Goal: Task Accomplishment & Management: Use online tool/utility

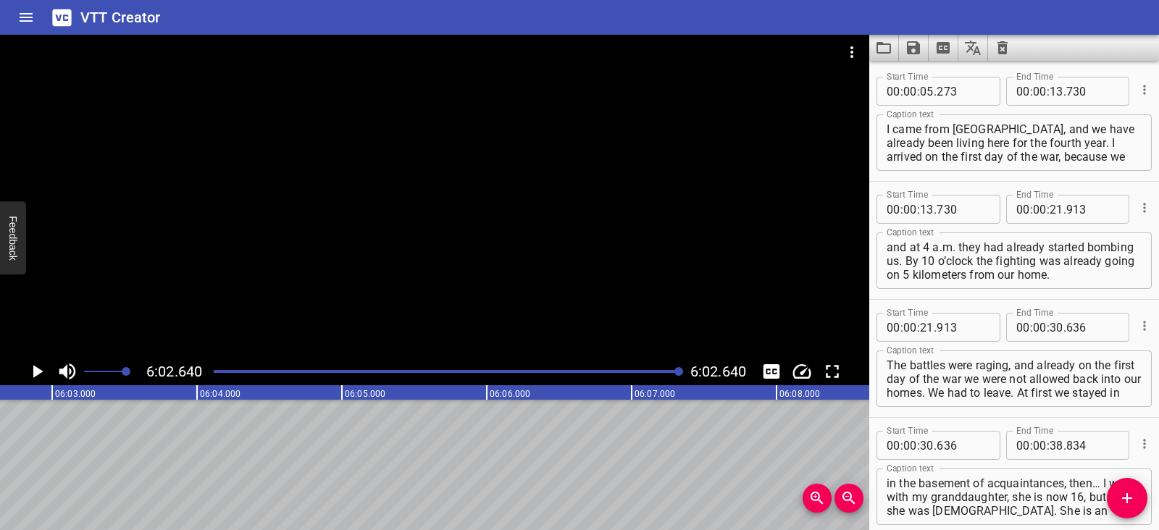
scroll to position [3730, 0]
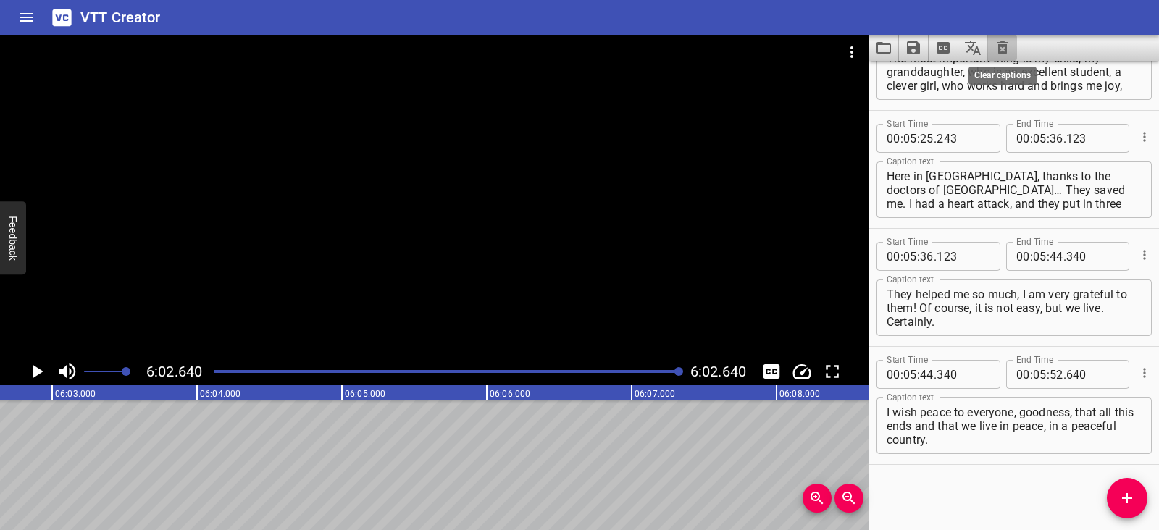
click at [1005, 46] on icon "Clear captions" at bounding box center [1002, 47] width 10 height 13
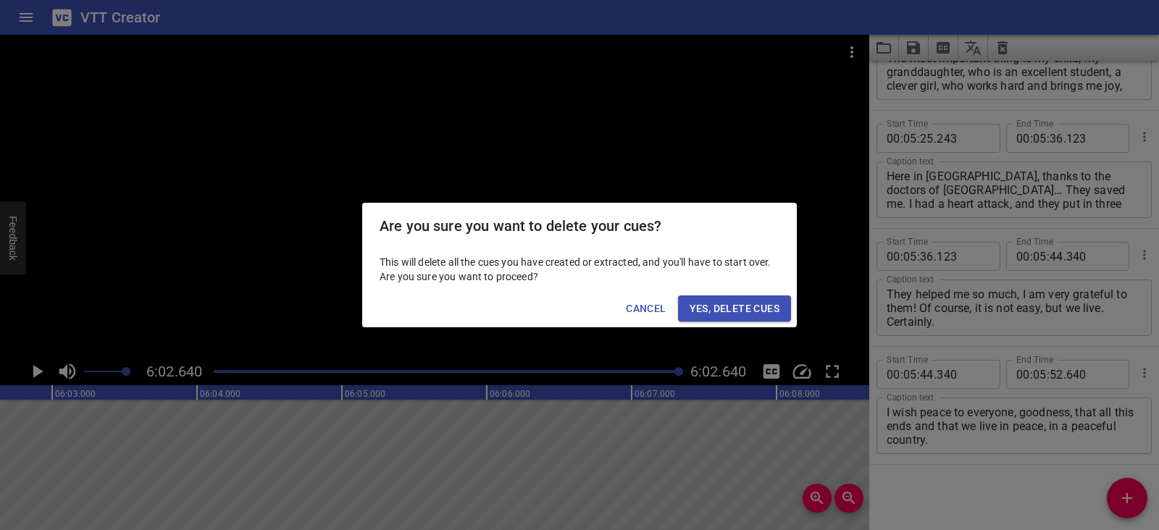
click at [759, 305] on span "Yes, Delete Cues" at bounding box center [734, 309] width 90 height 18
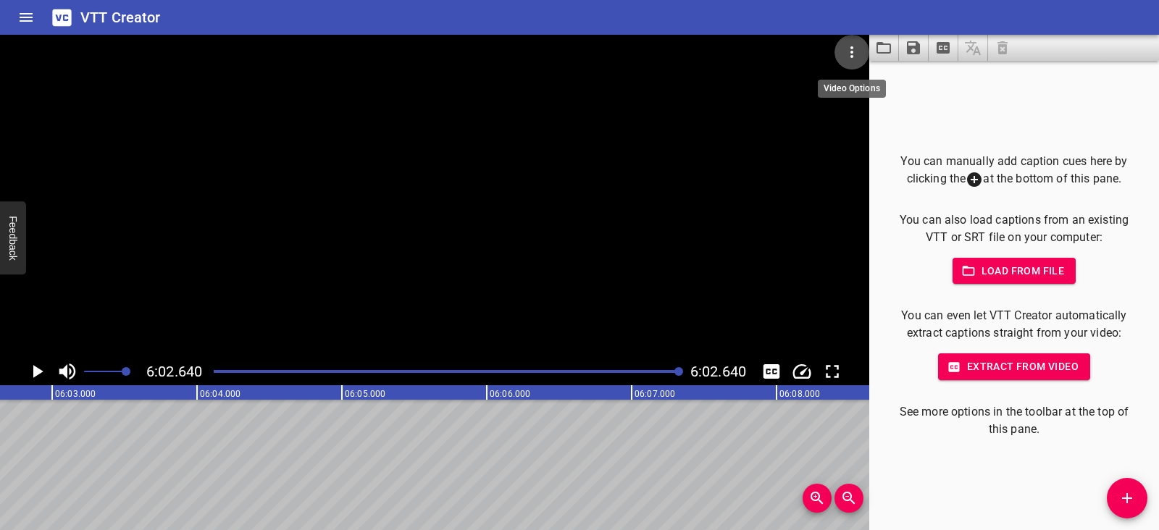
click at [855, 51] on icon "Video Options" at bounding box center [851, 51] width 17 height 17
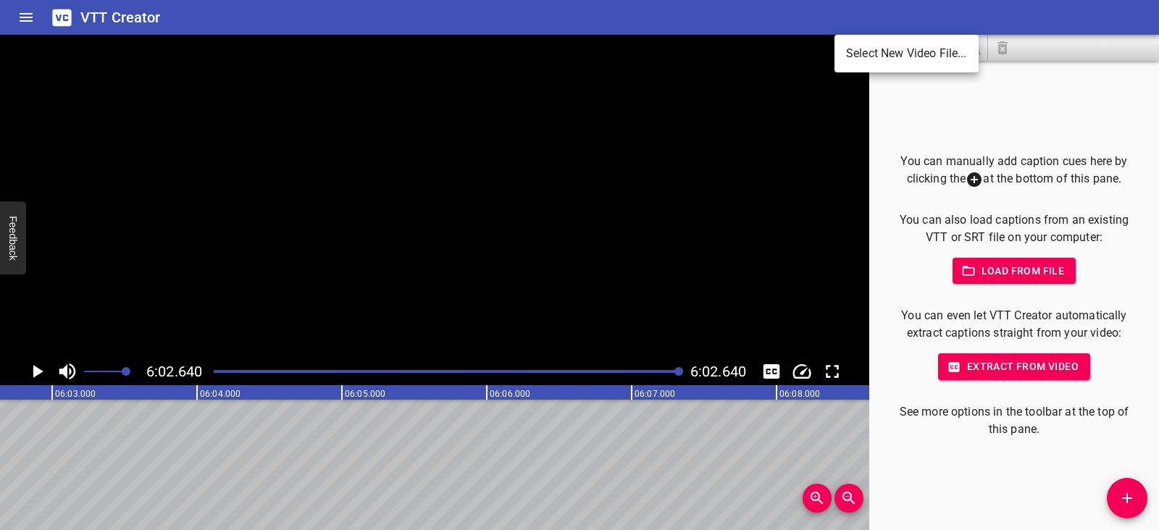
click at [855, 51] on li "Select New Video File..." at bounding box center [906, 54] width 144 height 26
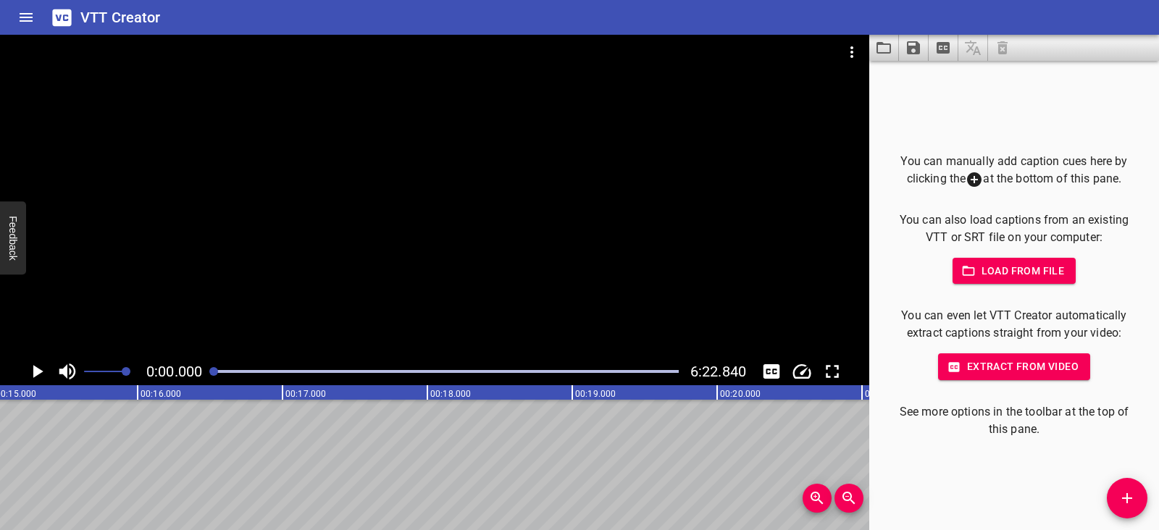
scroll to position [0, 0]
click at [41, 366] on icon "Play/Pause" at bounding box center [37, 372] width 22 height 22
click at [41, 366] on icon "Play/Pause" at bounding box center [37, 371] width 11 height 13
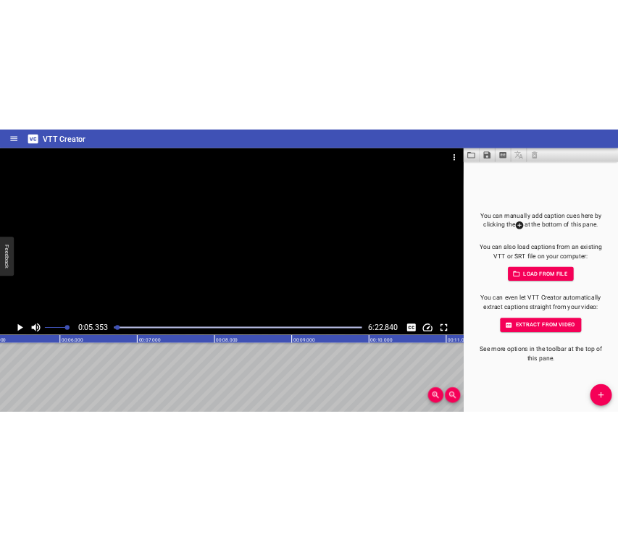
scroll to position [0, 775]
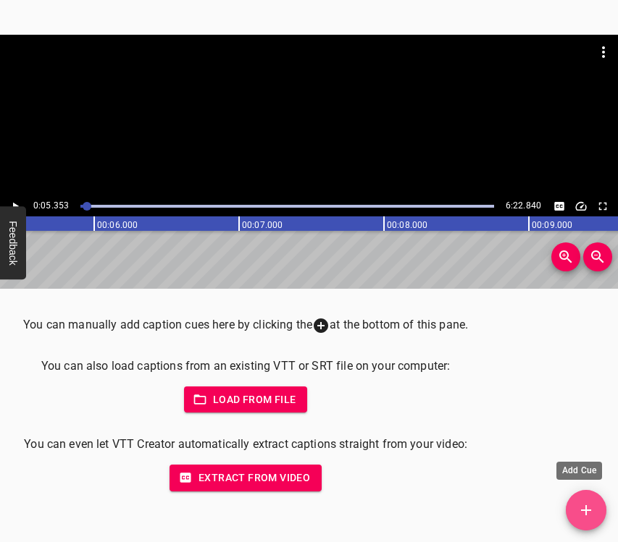
click at [587, 508] on icon "Add Cue" at bounding box center [585, 510] width 17 height 17
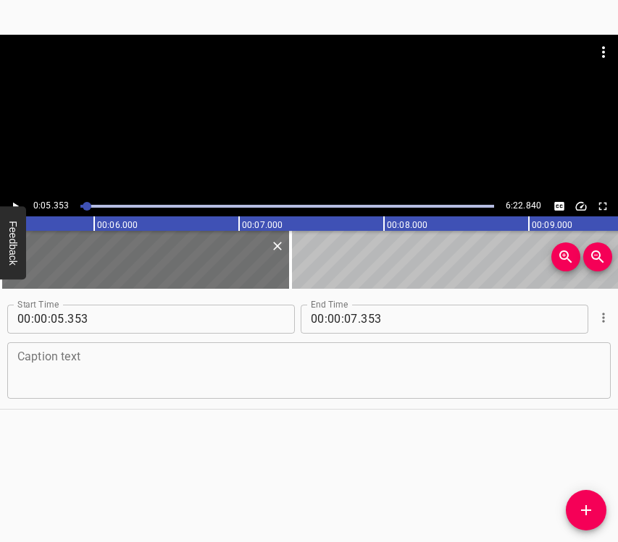
click at [39, 364] on textarea at bounding box center [308, 370] width 583 height 41
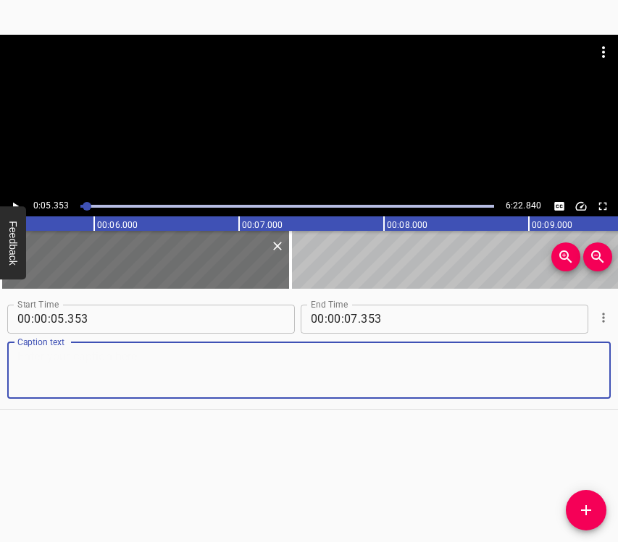
paste textarea "We lived, when the war started in [DATE], in [GEOGRAPHIC_DATA]. Then we bought …"
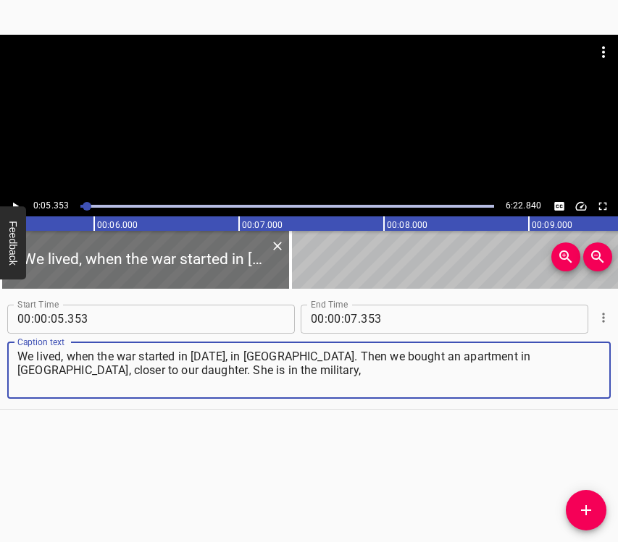
type textarea "We lived, when the war started in [DATE], in [GEOGRAPHIC_DATA]. Then we bought …"
click at [9, 201] on button "Play/Pause" at bounding box center [15, 206] width 19 height 19
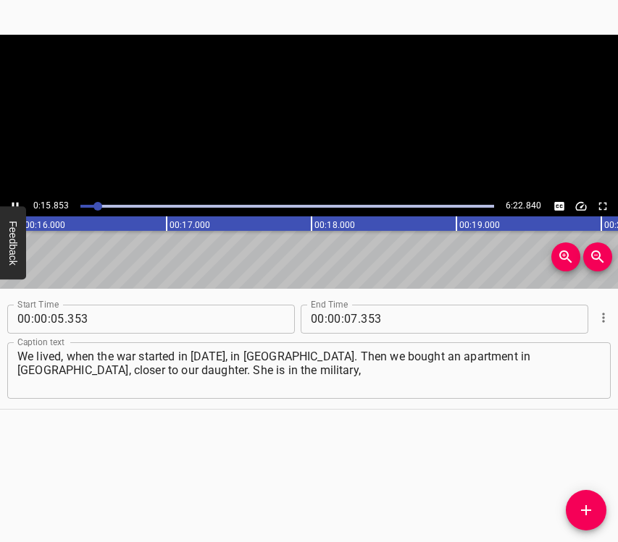
click at [9, 201] on icon "Play/Pause" at bounding box center [15, 206] width 13 height 13
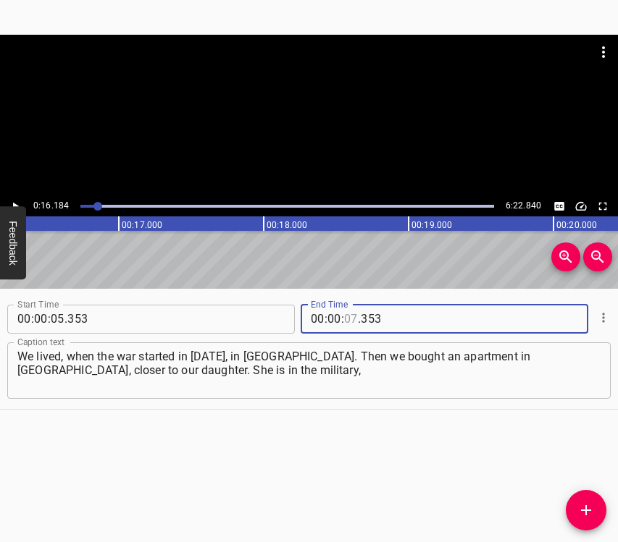
click at [344, 317] on input "number" at bounding box center [351, 319] width 14 height 29
type input "16"
type input "184"
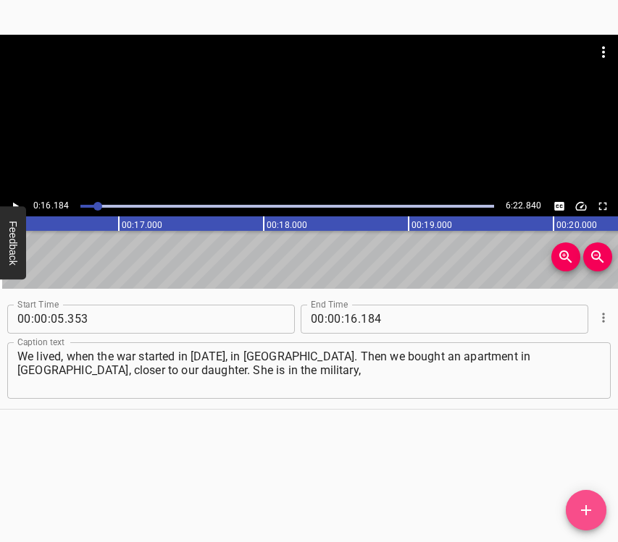
click at [582, 507] on icon "Add Cue" at bounding box center [585, 510] width 17 height 17
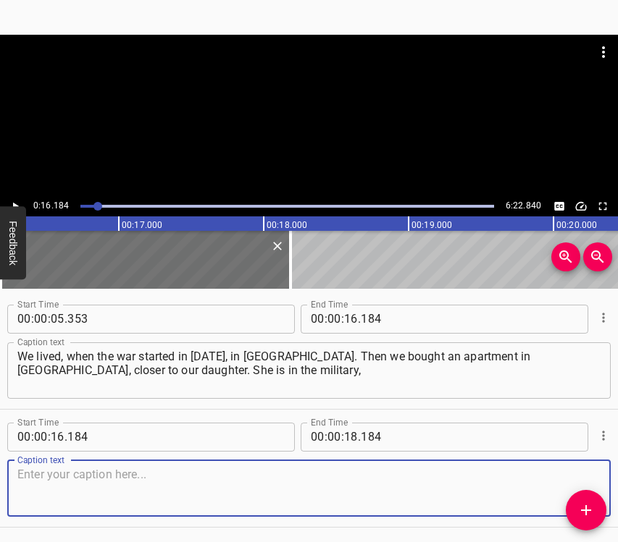
scroll to position [50, 0]
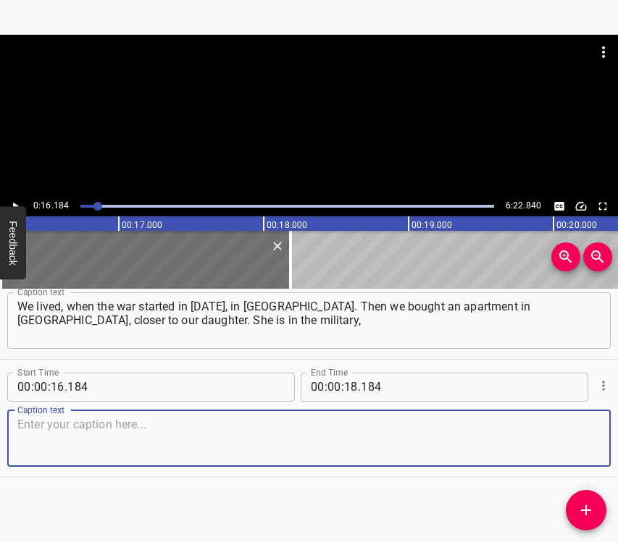
click at [557, 450] on textarea at bounding box center [308, 438] width 583 height 41
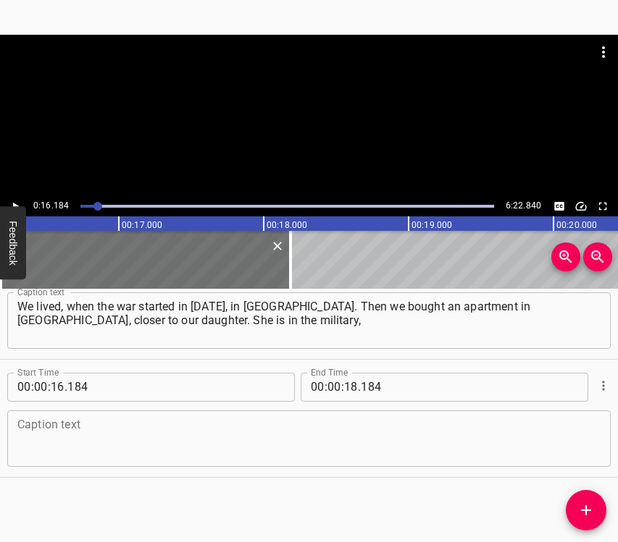
click at [84, 452] on textarea at bounding box center [308, 438] width 583 height 41
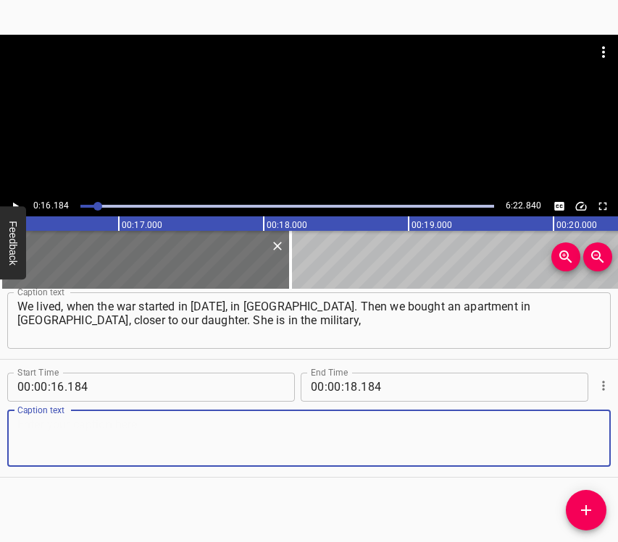
paste textarea "she worked and served there. The war came to [GEOGRAPHIC_DATA]. Next to us is t…"
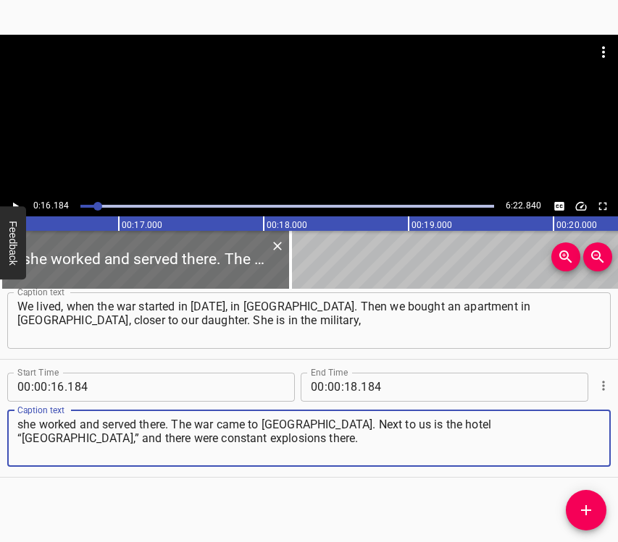
type textarea "she worked and served there. The war came to [GEOGRAPHIC_DATA]. Next to us is t…"
click at [16, 201] on icon "Play/Pause" at bounding box center [15, 206] width 13 height 13
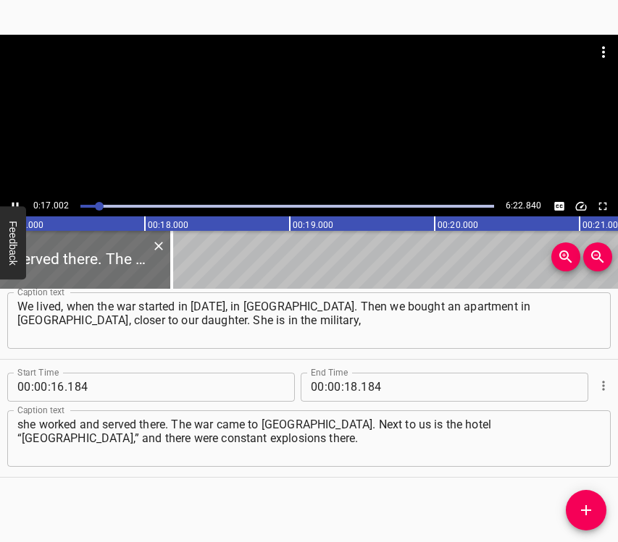
scroll to position [0, 2500]
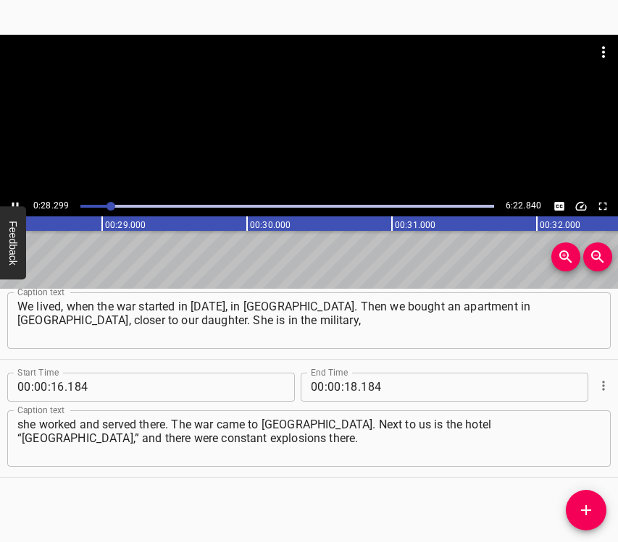
click at [14, 203] on icon "Play/Pause" at bounding box center [15, 206] width 13 height 13
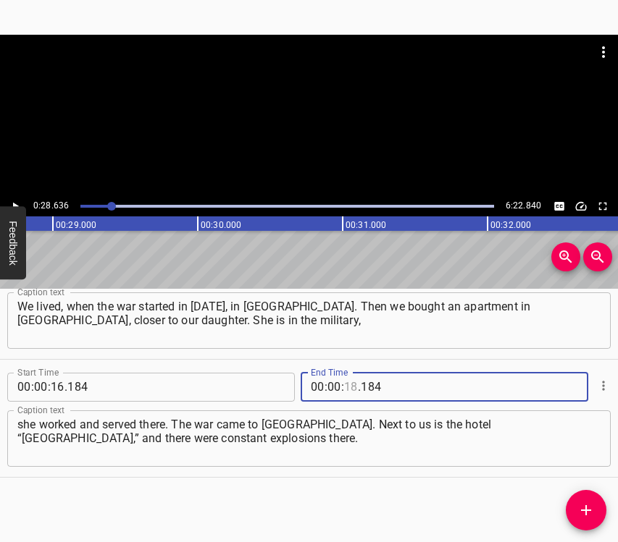
click at [348, 385] on input "number" at bounding box center [351, 387] width 14 height 29
type input "28"
type input "636"
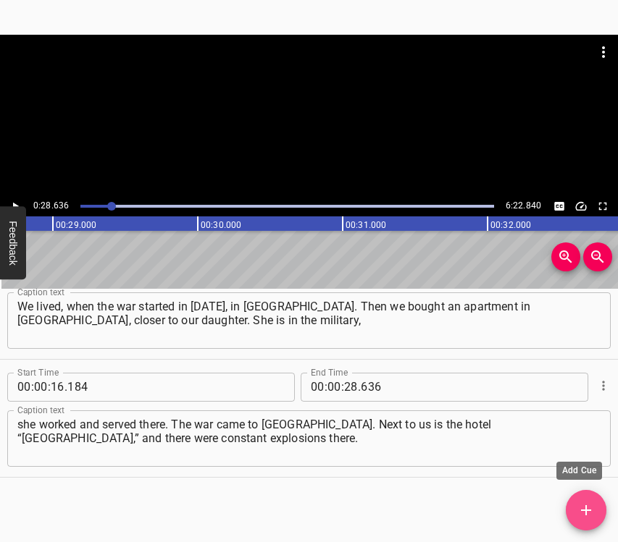
click at [587, 505] on icon "Add Cue" at bounding box center [585, 510] width 17 height 17
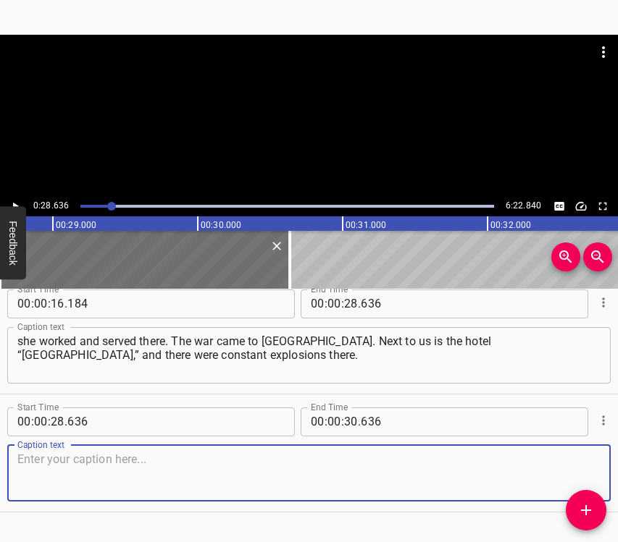
scroll to position [168, 0]
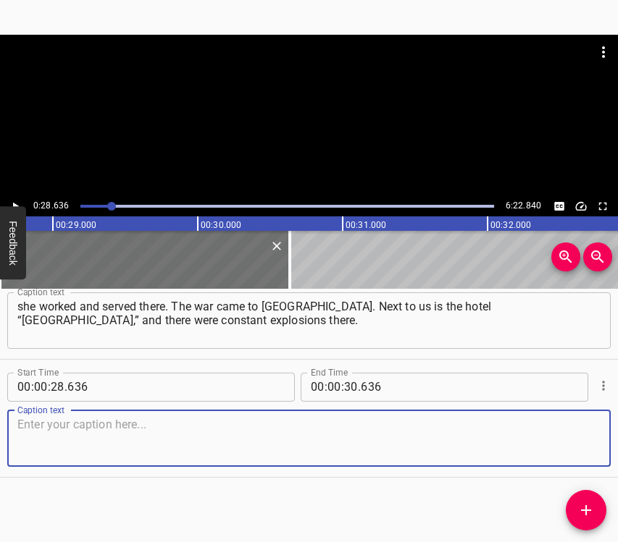
click at [563, 438] on textarea at bounding box center [308, 438] width 583 height 41
click at [101, 446] on textarea at bounding box center [308, 438] width 583 height 41
paste textarea "They dug big trenches there. How can I tell you? They were constant. There were…"
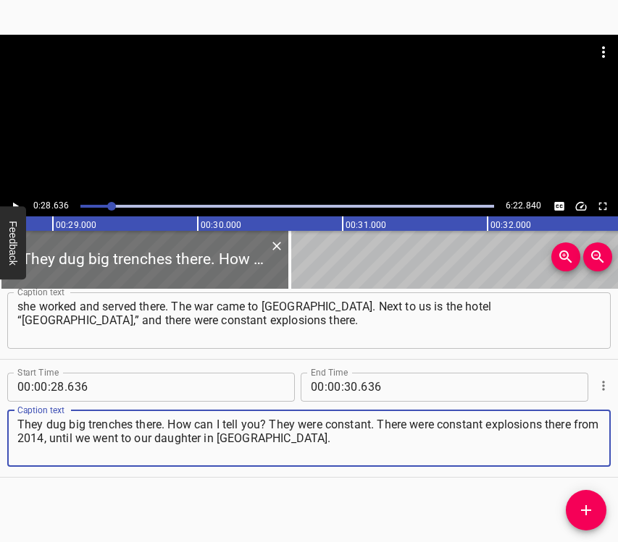
type textarea "They dug big trenches there. How can I tell you? They were constant. There were…"
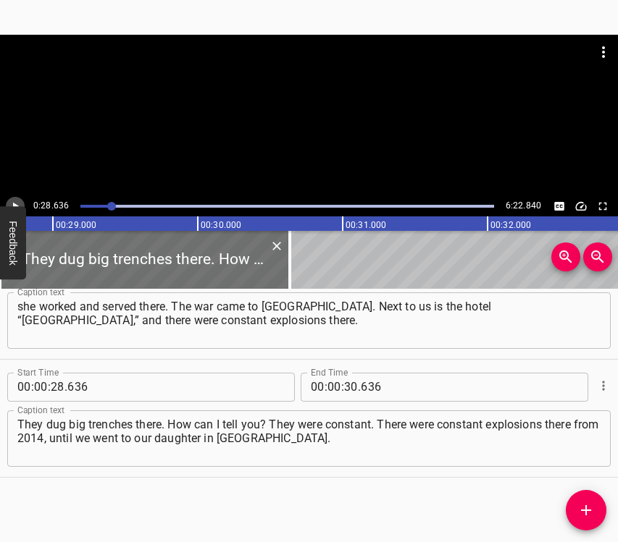
click at [23, 203] on button "Play/Pause" at bounding box center [15, 206] width 19 height 19
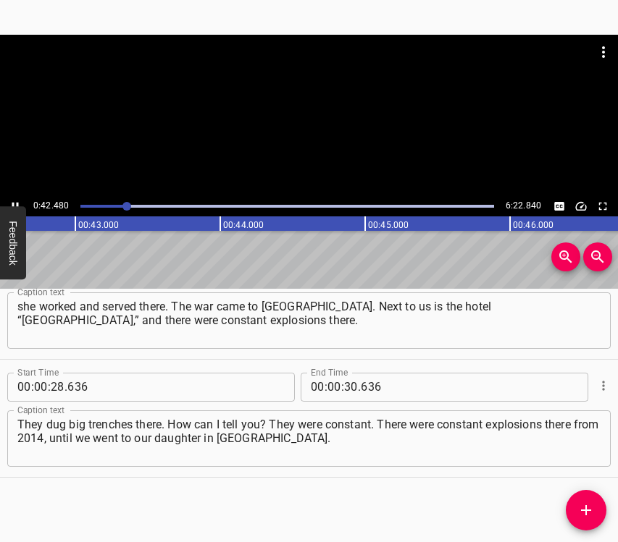
click at [12, 201] on icon "Play/Pause" at bounding box center [15, 206] width 13 height 13
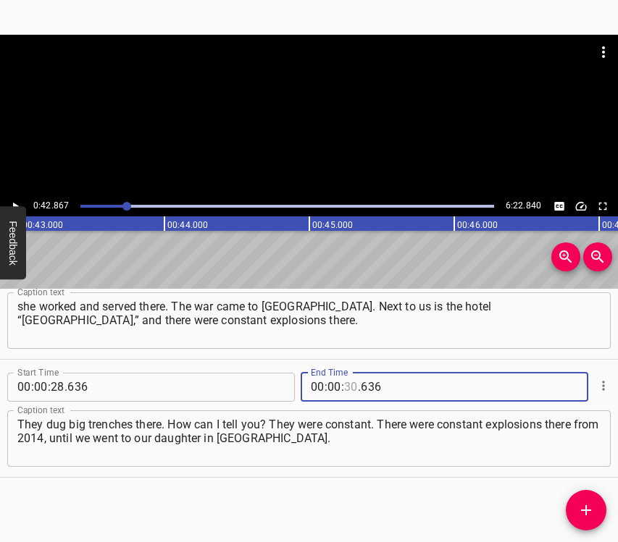
click at [345, 389] on input "number" at bounding box center [351, 387] width 14 height 29
type input "42"
type input "867"
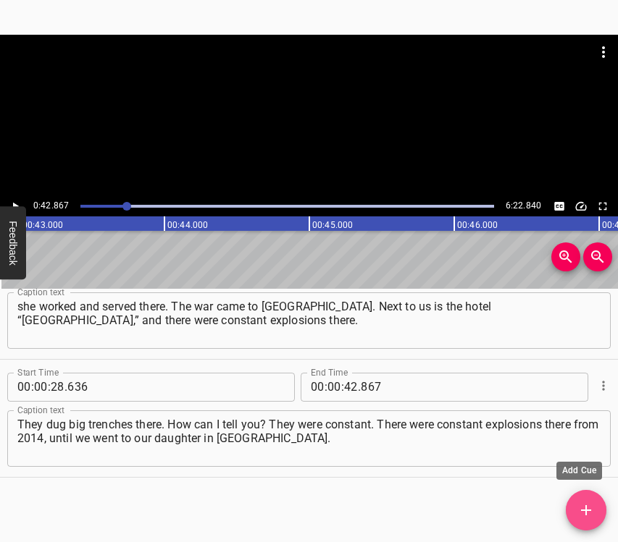
click at [582, 511] on icon "Add Cue" at bounding box center [585, 510] width 17 height 17
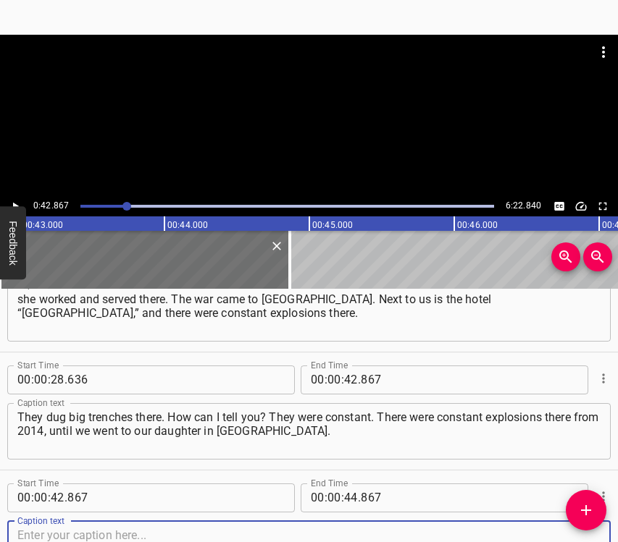
scroll to position [286, 0]
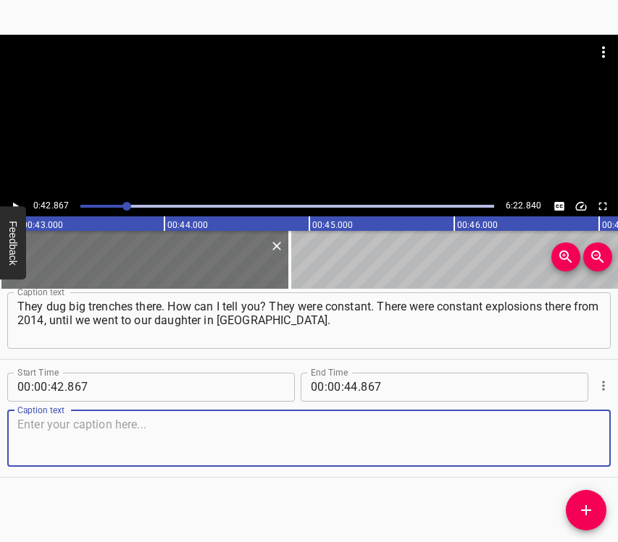
click at [563, 438] on textarea at bounding box center [308, 438] width 583 height 41
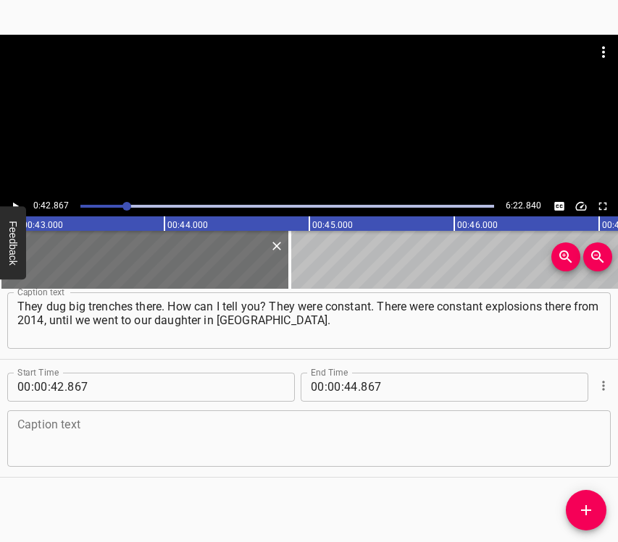
click at [58, 440] on textarea at bounding box center [308, 438] width 583 height 41
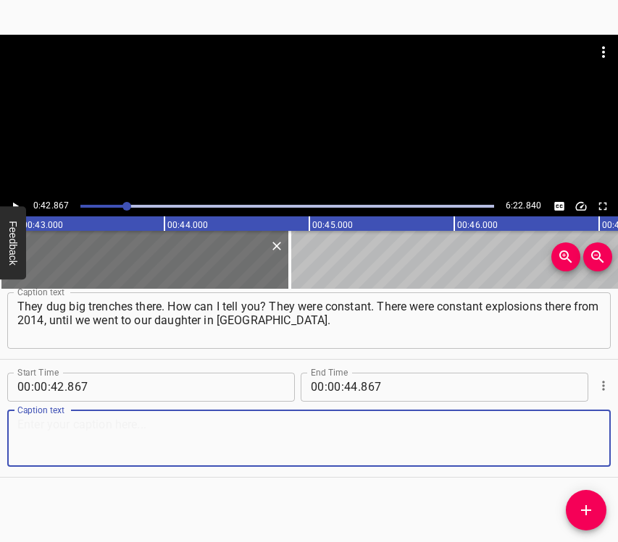
paste textarea "There was not a single peaceful day, starting from 2014. In [DATE] houses began…"
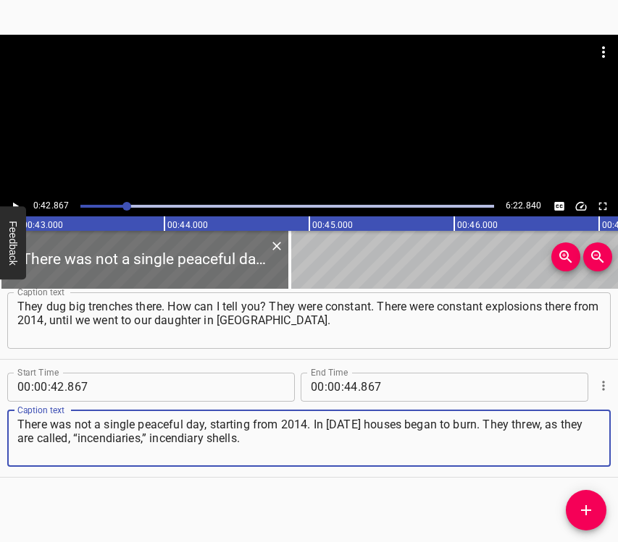
type textarea "There was not a single peaceful day, starting from 2014. In [DATE] houses began…"
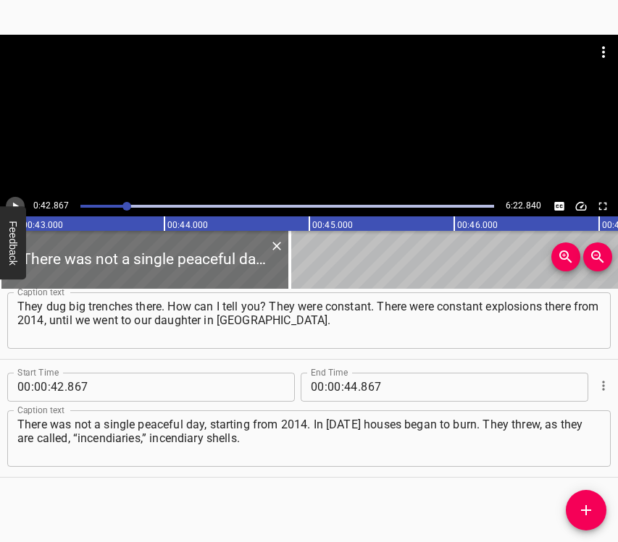
click at [13, 198] on button "Play/Pause" at bounding box center [15, 206] width 19 height 19
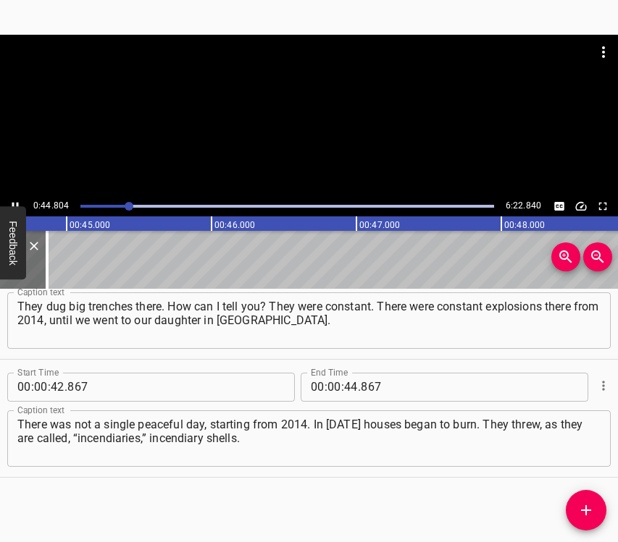
scroll to position [0, 6489]
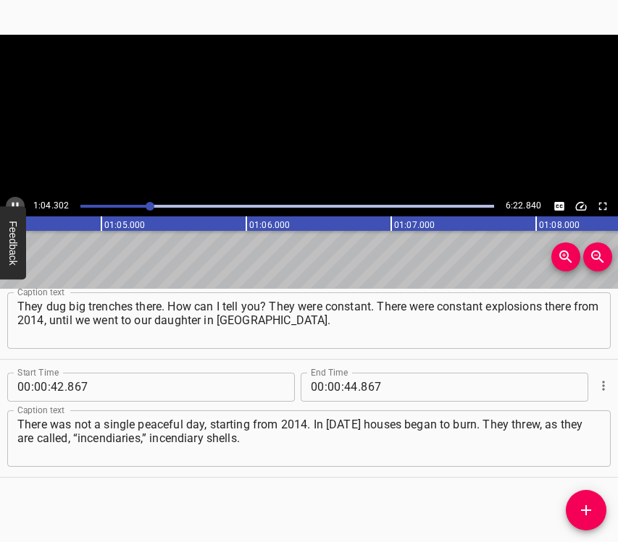
click at [15, 204] on icon "Play/Pause" at bounding box center [15, 206] width 13 height 13
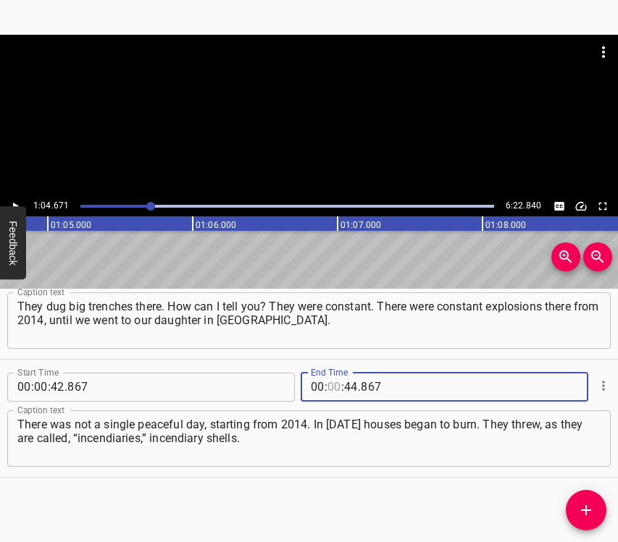
click at [327, 385] on input "number" at bounding box center [334, 387] width 14 height 29
type input "01"
type input "04"
type input "671"
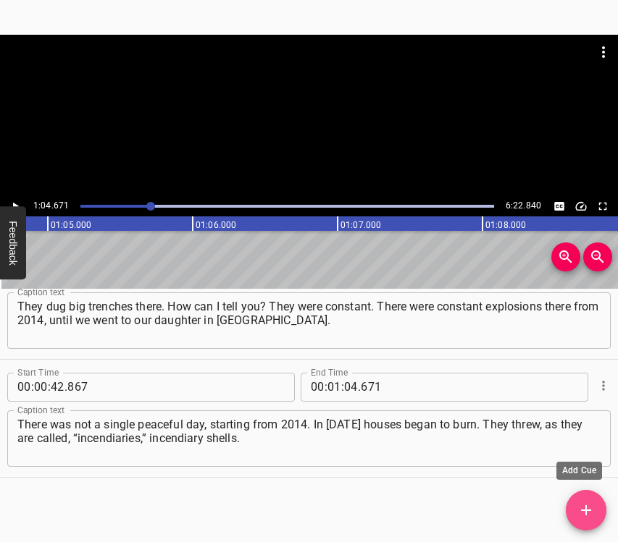
click at [583, 507] on icon "Add Cue" at bounding box center [585, 510] width 17 height 17
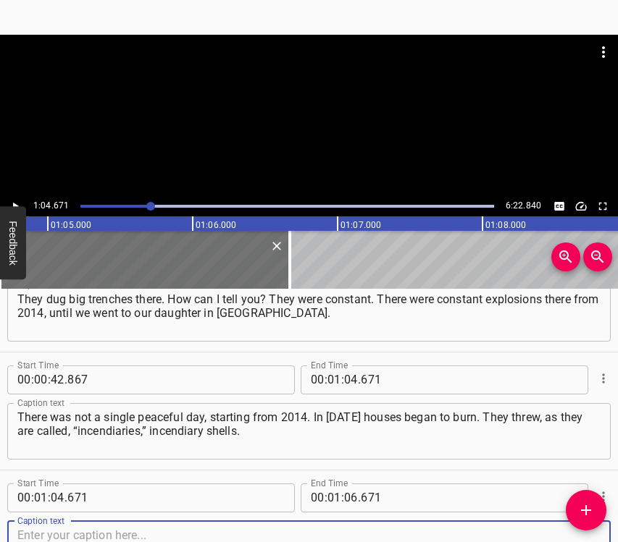
scroll to position [404, 0]
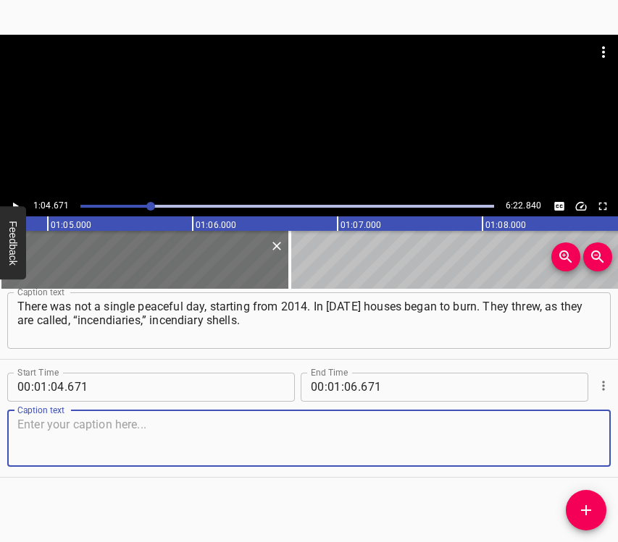
click at [574, 422] on textarea at bounding box center [308, 438] width 583 height 41
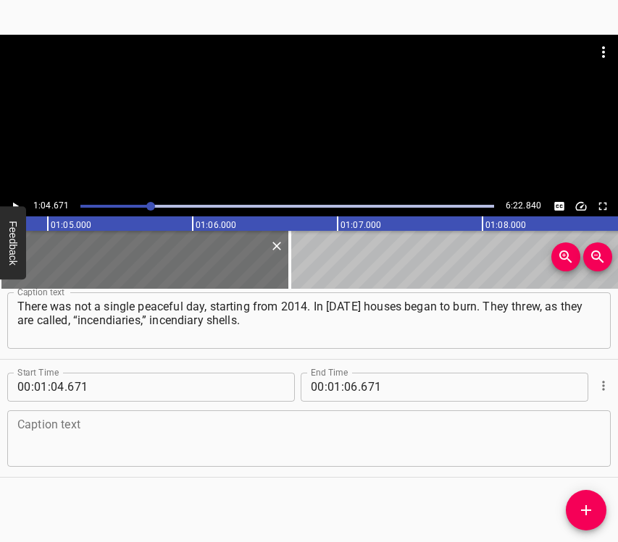
click at [74, 435] on textarea at bounding box center [308, 438] width 583 height 41
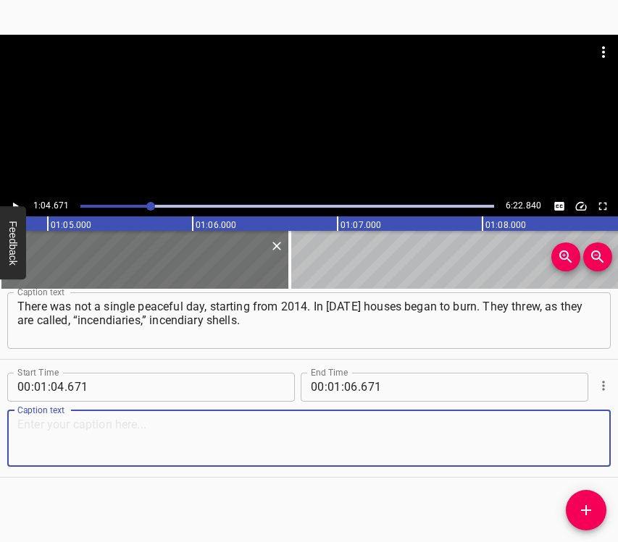
paste textarea "And from them many houses burned, many people were hurt. We left [GEOGRAPHIC_DA…"
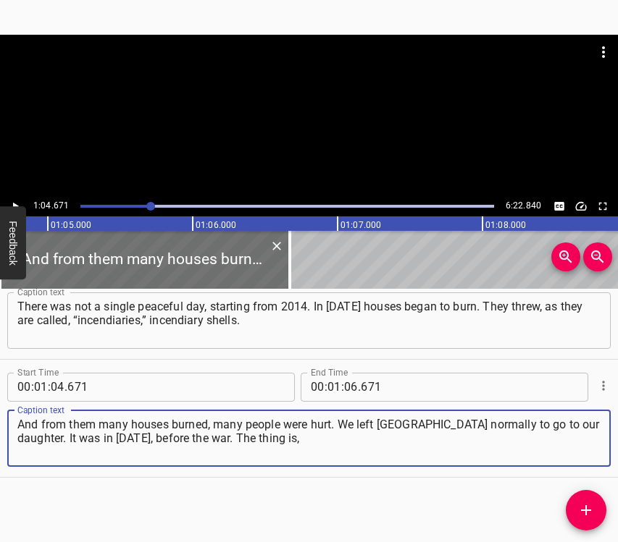
type textarea "And from them many houses burned, many people were hurt. We left [GEOGRAPHIC_DA…"
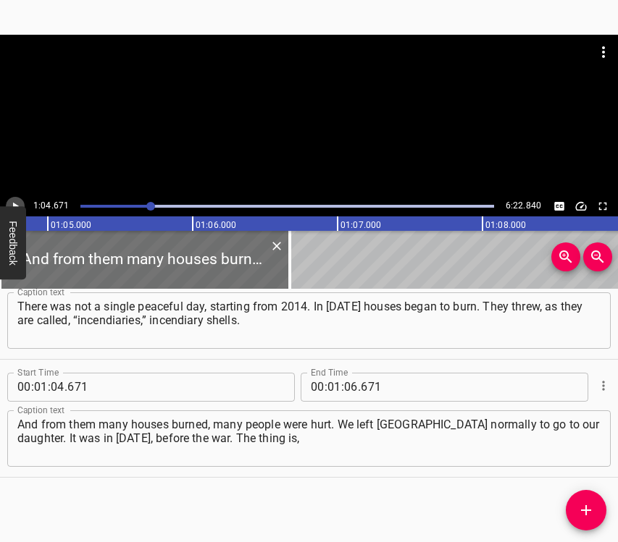
click at [21, 201] on icon "Play/Pause" at bounding box center [15, 206] width 13 height 13
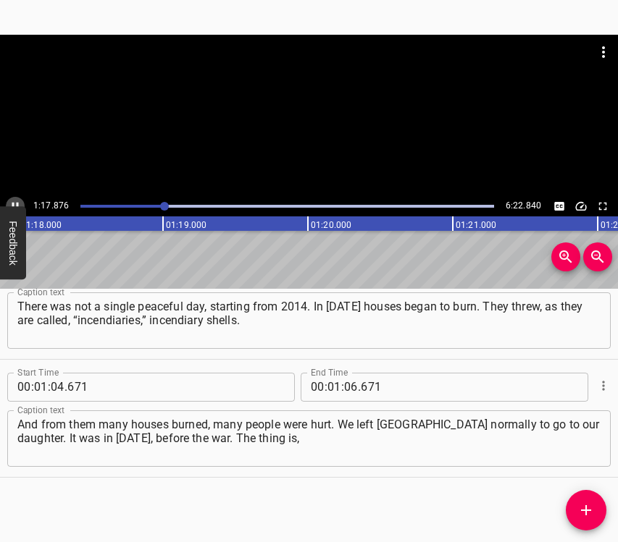
click at [14, 201] on icon "Play/Pause" at bounding box center [15, 206] width 13 height 13
click at [348, 385] on input "number" at bounding box center [351, 387] width 14 height 29
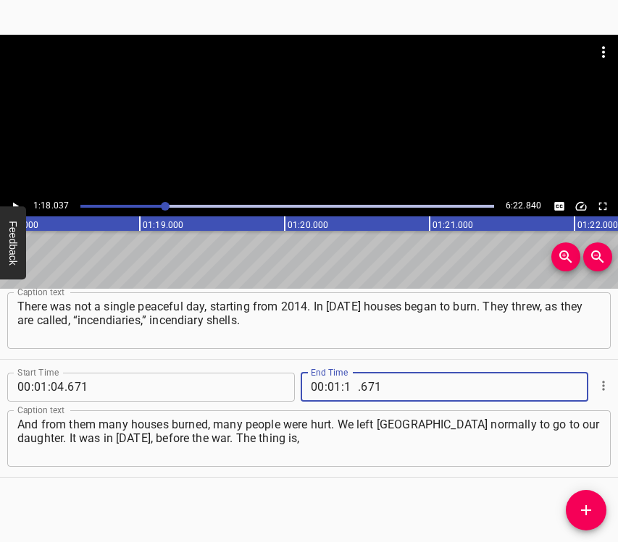
type input "18"
type input "037"
click at [582, 510] on icon "Add Cue" at bounding box center [586, 510] width 10 height 10
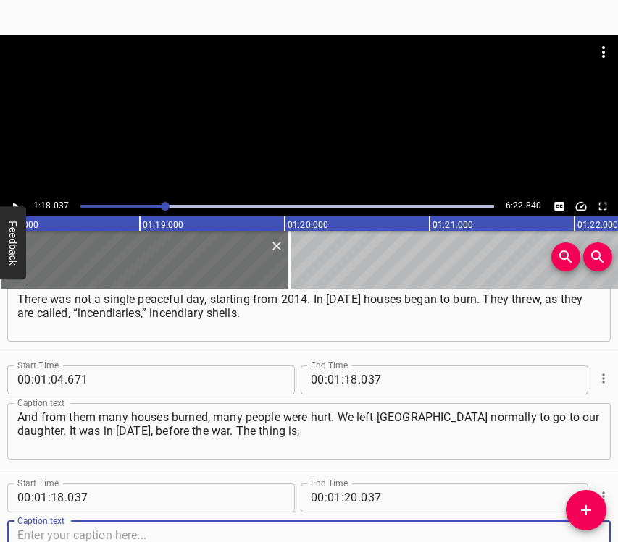
scroll to position [522, 0]
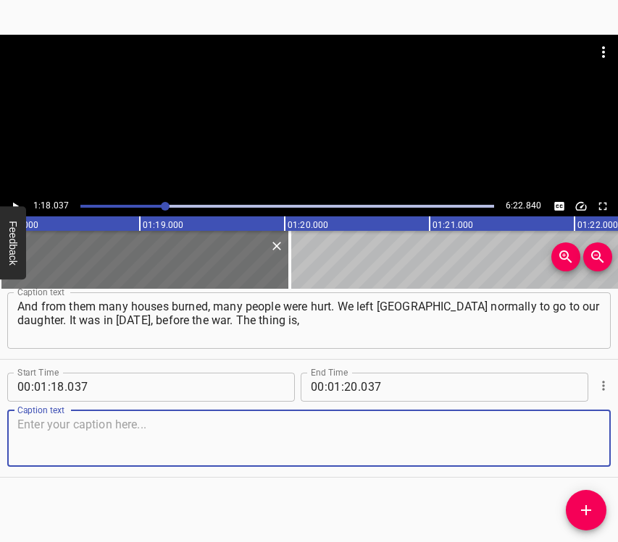
drag, startPoint x: 579, startPoint y: 429, endPoint x: 616, endPoint y: 411, distance: 40.2
click at [582, 428] on textarea at bounding box center [308, 438] width 583 height 41
click at [62, 437] on textarea at bounding box center [308, 438] width 583 height 41
paste textarea "we returned to [GEOGRAPHIC_DATA] again, as soon as the war began. We arrived be…"
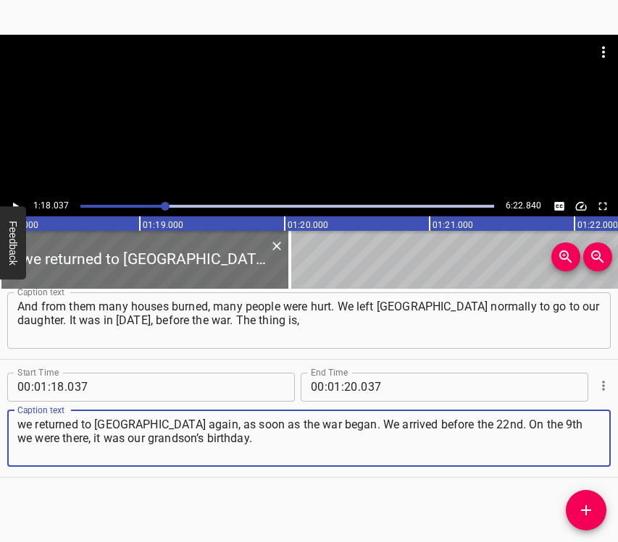
type textarea "we returned to [GEOGRAPHIC_DATA] again, as soon as the war began. We arrived be…"
click at [12, 202] on icon "Play/Pause" at bounding box center [15, 206] width 13 height 13
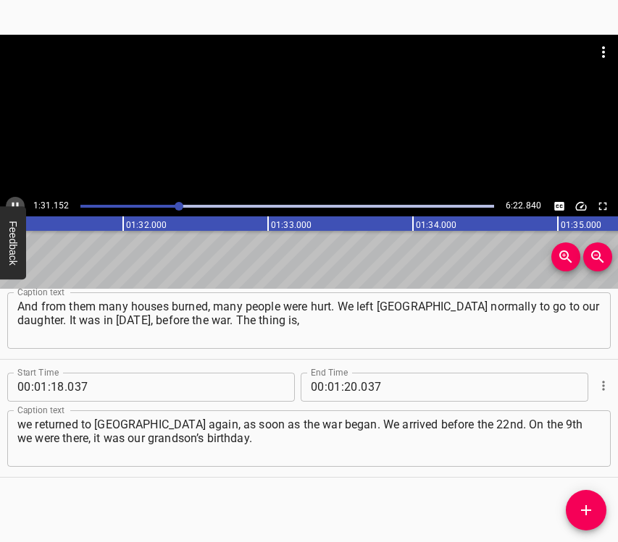
click at [17, 203] on icon "Play/Pause" at bounding box center [15, 206] width 7 height 8
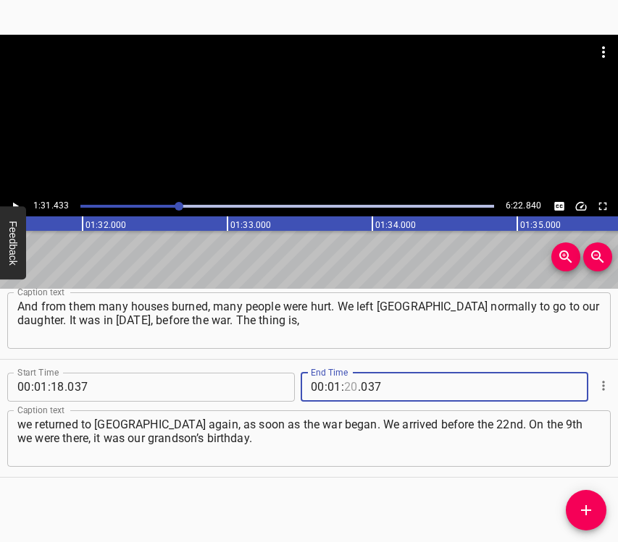
click at [348, 383] on input "number" at bounding box center [351, 387] width 14 height 29
type input "31"
type input "433"
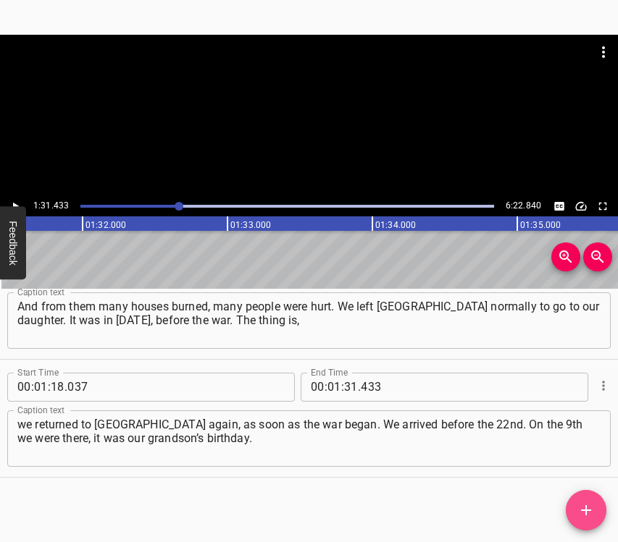
click at [592, 510] on icon "Add Cue" at bounding box center [585, 510] width 17 height 17
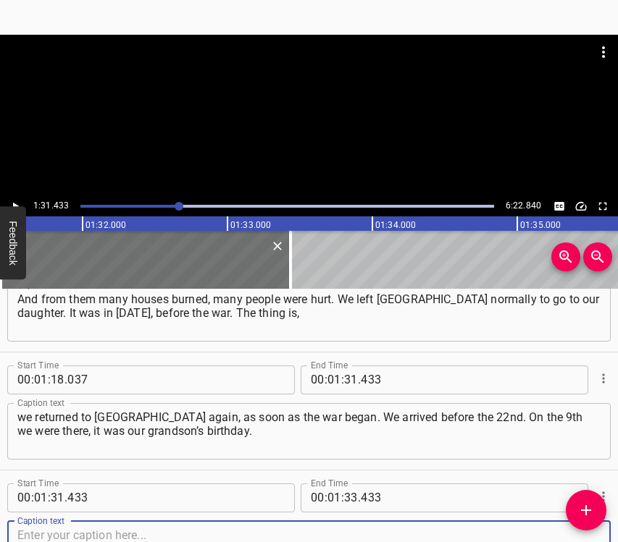
scroll to position [640, 0]
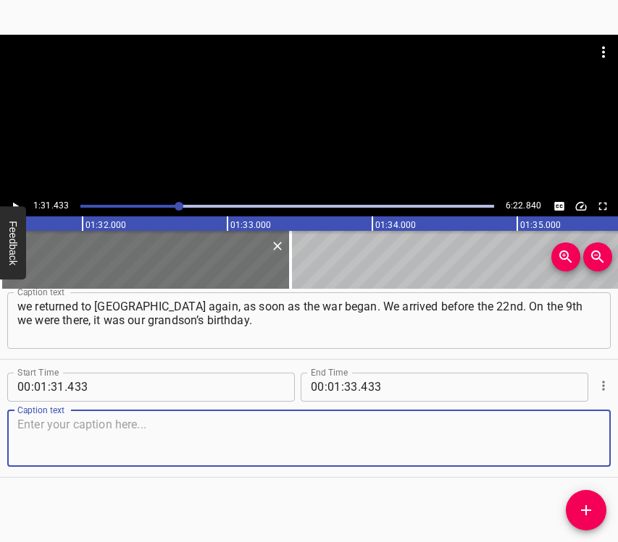
click at [575, 445] on textarea at bounding box center [308, 438] width 583 height 41
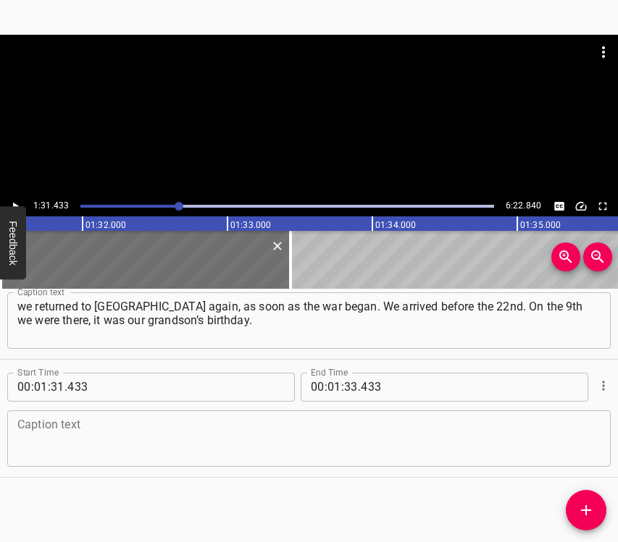
click at [196, 447] on textarea at bounding box center [308, 438] width 583 height 41
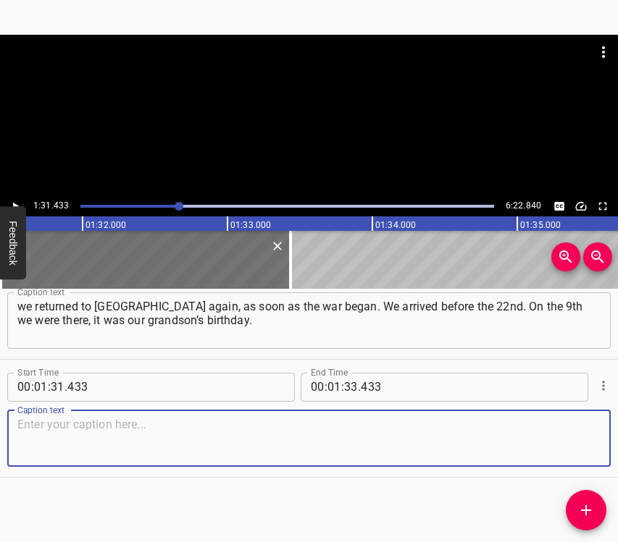
paste textarea "And the war began on the 24th, and we left about 7–8 days before that. Our gran…"
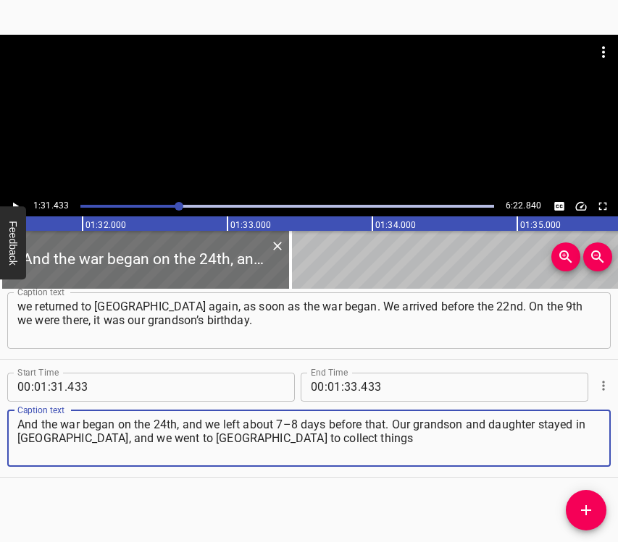
type textarea "And the war began on the 24th, and we left about 7–8 days before that. Our gran…"
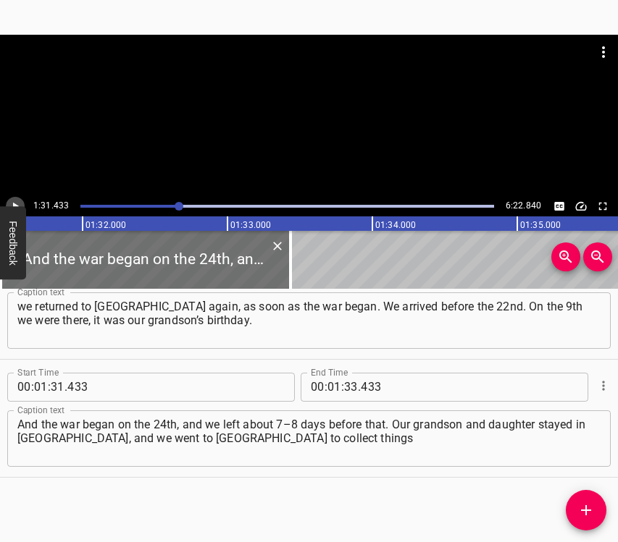
click at [16, 203] on icon "Play/Pause" at bounding box center [15, 206] width 13 height 13
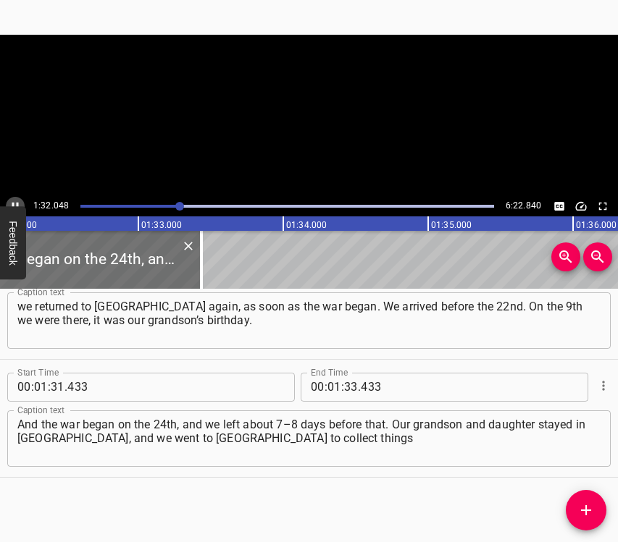
click at [16, 203] on icon "Play/Pause" at bounding box center [15, 206] width 13 height 13
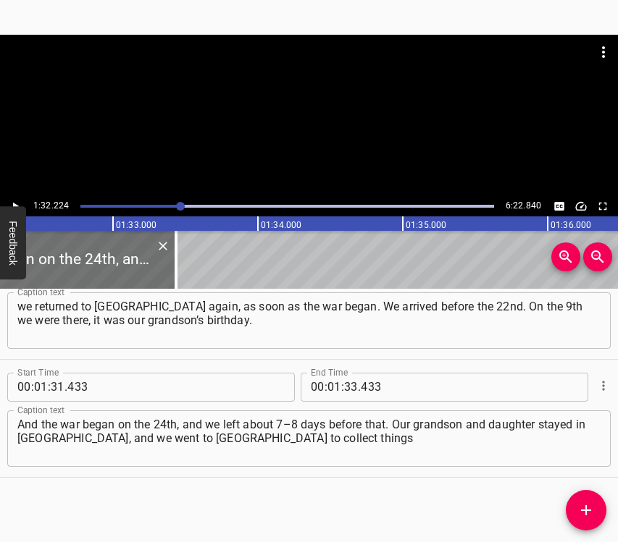
click at [12, 205] on icon "Play/Pause" at bounding box center [15, 206] width 13 height 13
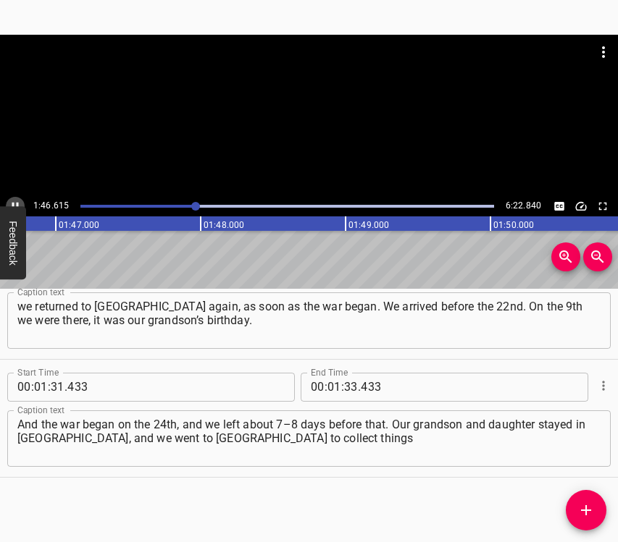
click at [8, 203] on button "Play/Pause" at bounding box center [15, 206] width 19 height 19
click at [358, 380] on span "." at bounding box center [359, 387] width 3 height 29
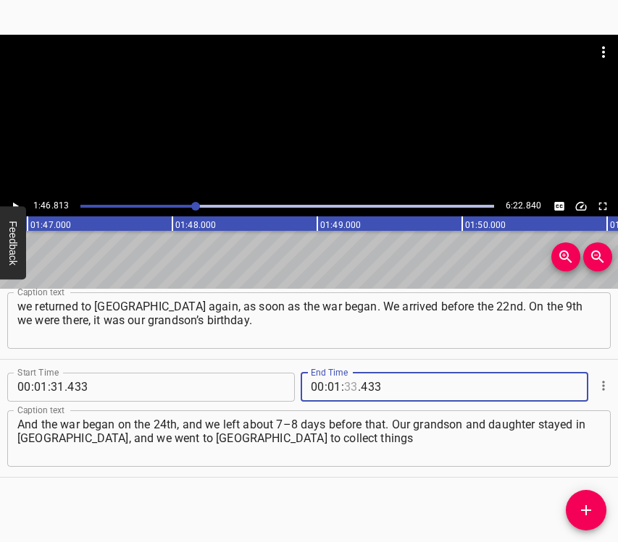
click at [348, 385] on input "number" at bounding box center [351, 387] width 14 height 29
type input "46"
type input "813"
click at [597, 506] on span "Add Cue" at bounding box center [586, 510] width 41 height 17
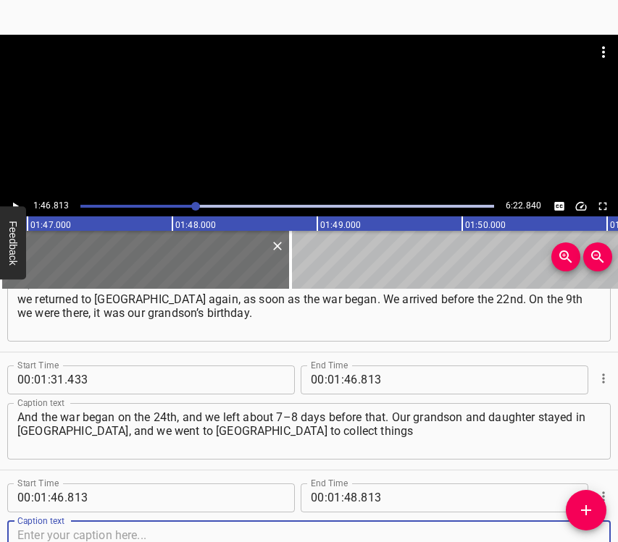
scroll to position [758, 0]
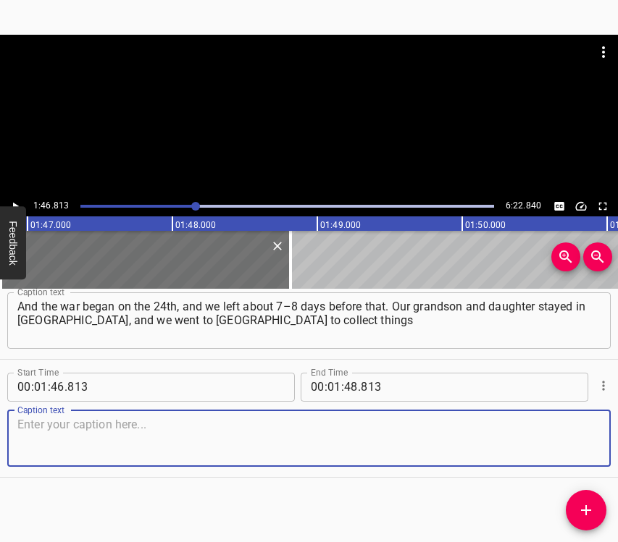
drag, startPoint x: 574, startPoint y: 434, endPoint x: 584, endPoint y: 424, distance: 14.3
click at [581, 426] on textarea at bounding box center [308, 438] width 583 height 41
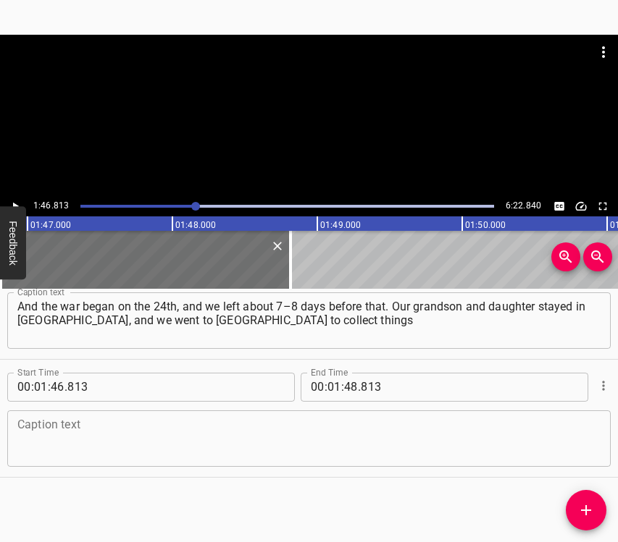
click at [91, 434] on textarea at bounding box center [308, 438] width 583 height 41
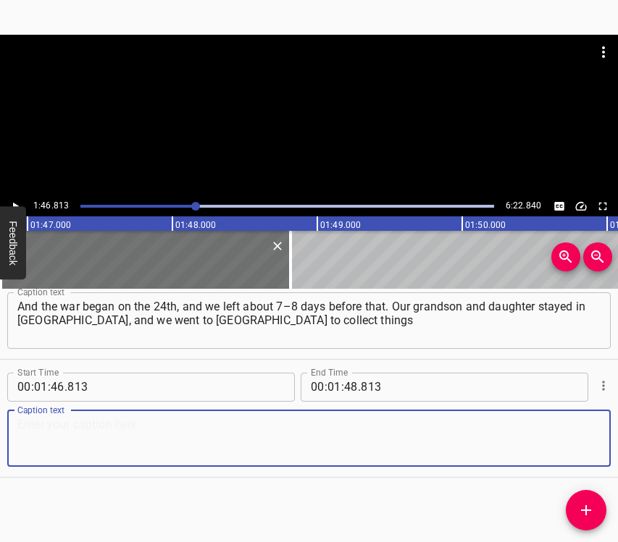
paste textarea "and return to them. But it turned out like this… After we stayed with our daugh…"
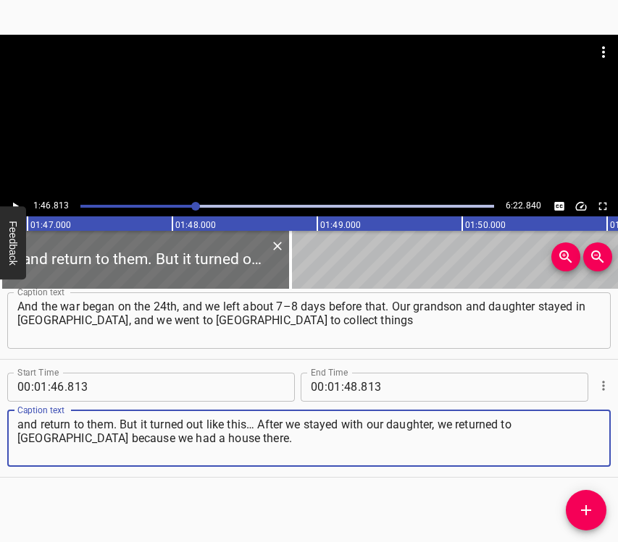
type textarea "and return to them. But it turned out like this… After we stayed with our daugh…"
click at [15, 201] on icon "Play/Pause" at bounding box center [15, 206] width 13 height 13
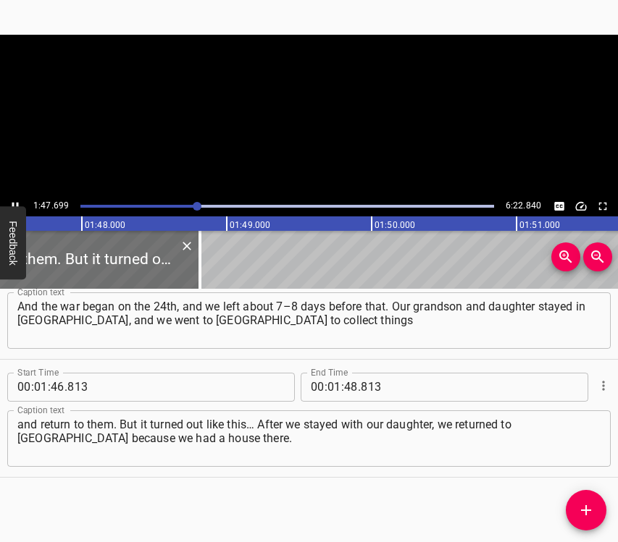
scroll to position [0, 15598]
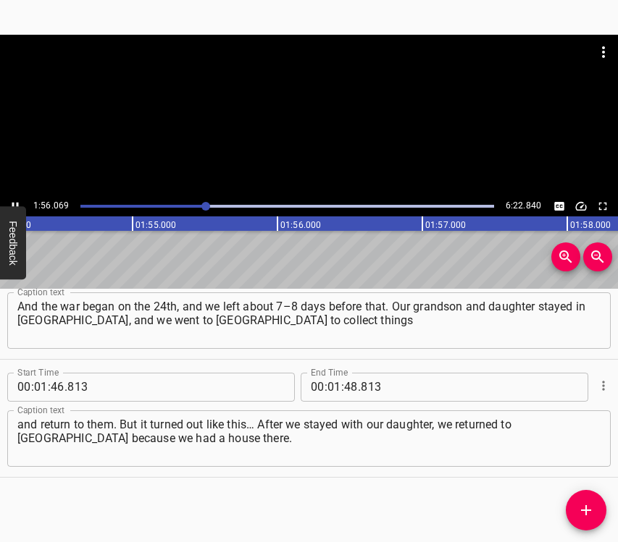
click at [14, 203] on icon "Play/Pause" at bounding box center [15, 206] width 13 height 13
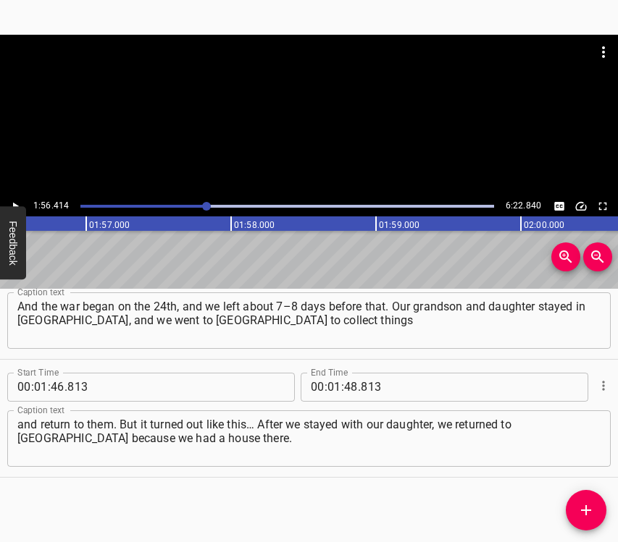
scroll to position [0, 16861]
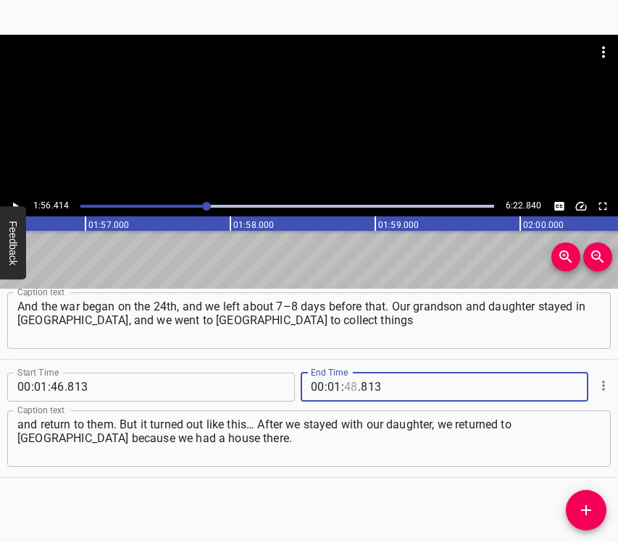
click at [351, 390] on input "number" at bounding box center [351, 387] width 14 height 29
type input "56"
type input "414"
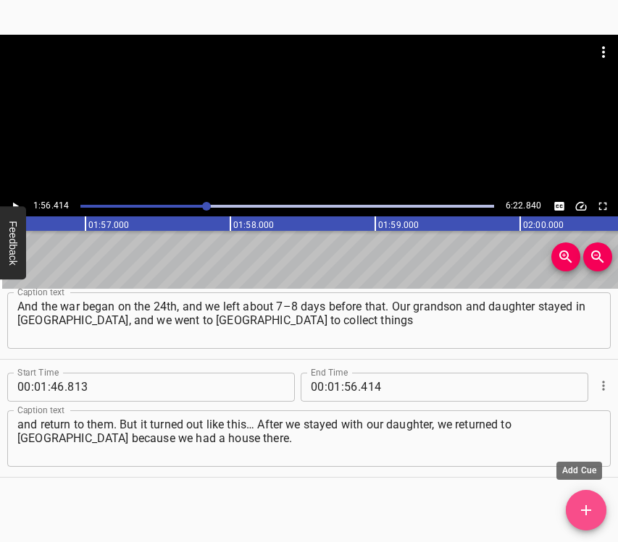
click at [584, 510] on icon "Add Cue" at bounding box center [586, 510] width 10 height 10
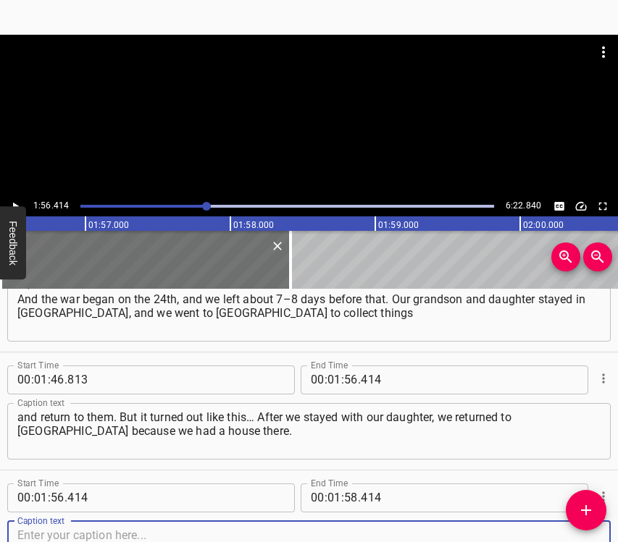
scroll to position [876, 0]
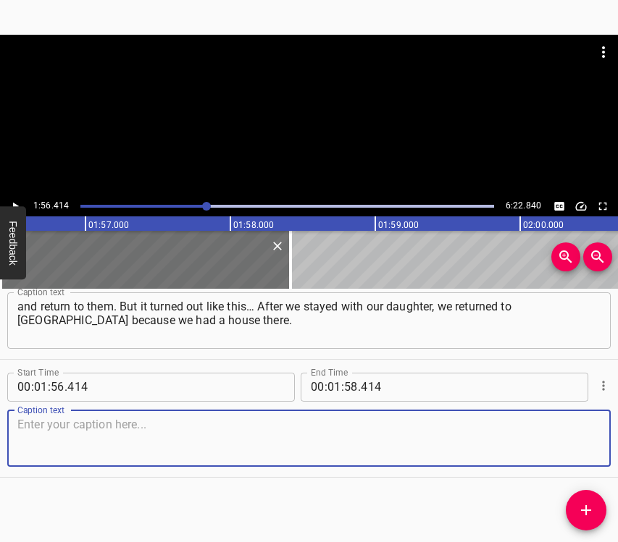
drag, startPoint x: 555, startPoint y: 432, endPoint x: 616, endPoint y: 411, distance: 65.0
click at [555, 432] on textarea at bounding box center [308, 438] width 583 height 41
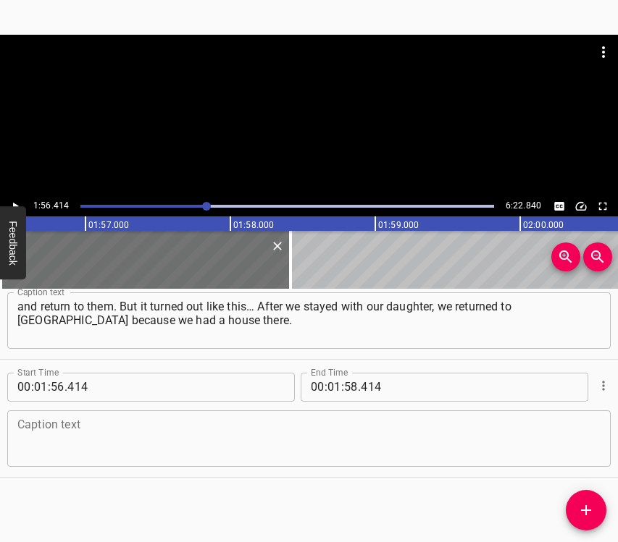
click at [107, 442] on textarea at bounding box center [308, 438] width 583 height 41
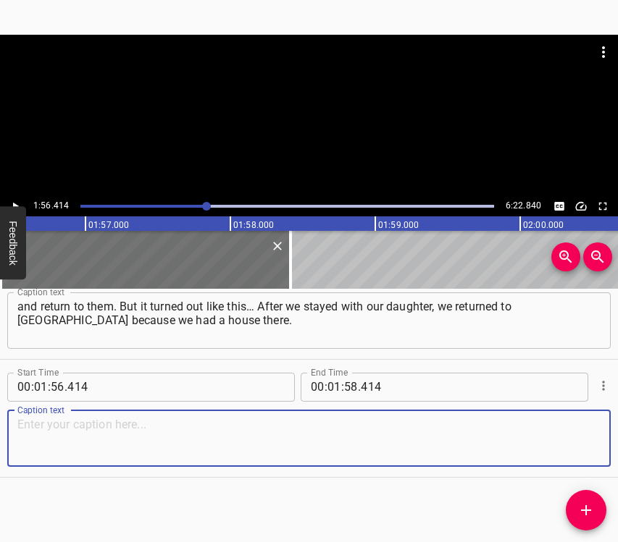
paste textarea "and return to them. But it turned out like this… After we stayed with our daugh…"
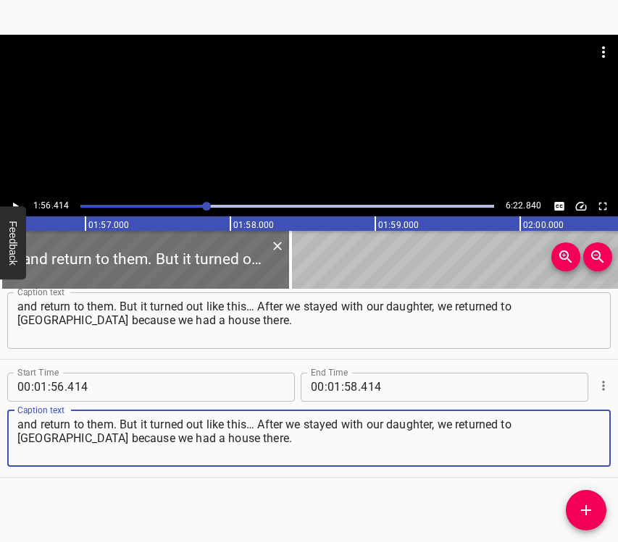
drag, startPoint x: 185, startPoint y: 442, endPoint x: 14, endPoint y: 425, distance: 171.1
click at [14, 425] on div "and return to them. But it turned out like this… After we stayed with our daugh…" at bounding box center [308, 439] width 603 height 56
paste textarea "We only wanted to take our things, but it turned out that we could not return t…"
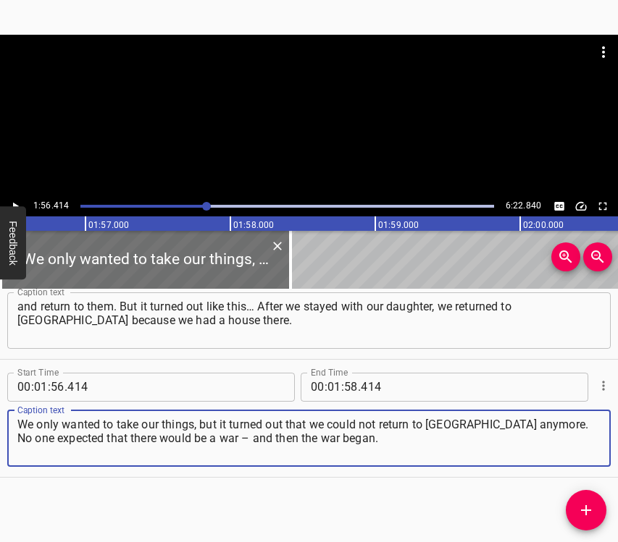
type textarea "We only wanted to take our things, but it turned out that we could not return t…"
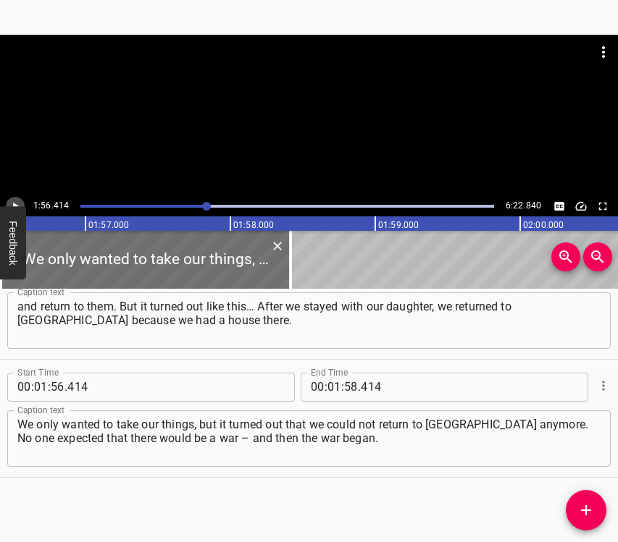
click at [17, 205] on icon "Play/Pause" at bounding box center [15, 206] width 13 height 13
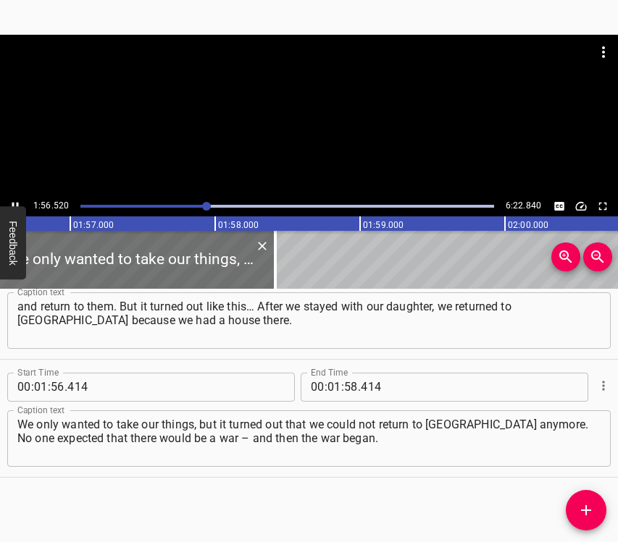
scroll to position [0, 16915]
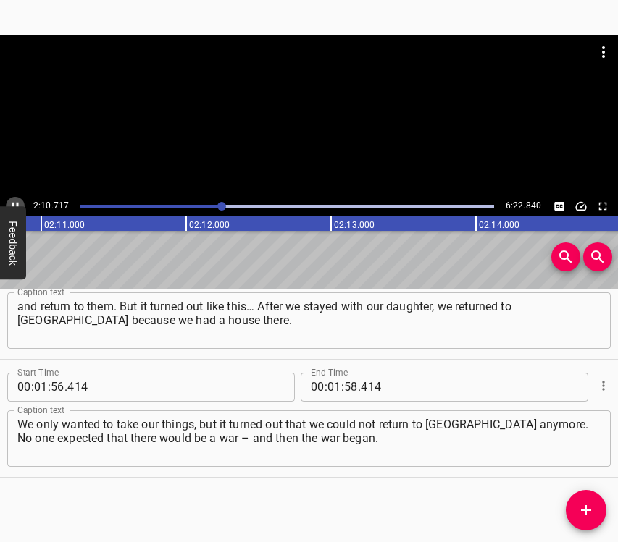
click at [9, 200] on icon "Play/Pause" at bounding box center [15, 206] width 13 height 13
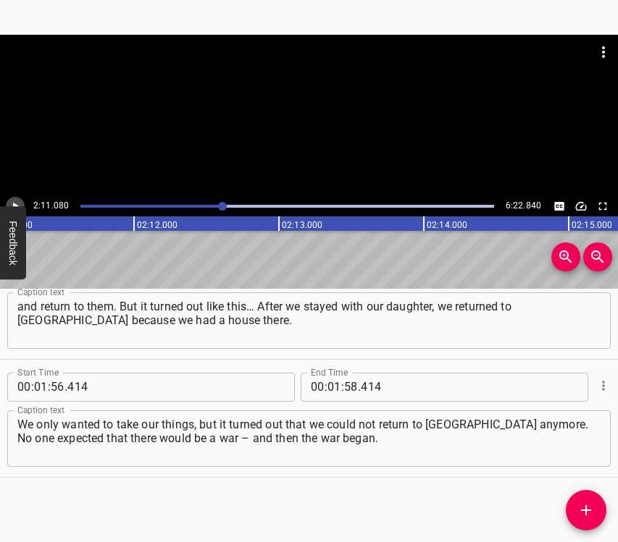
click at [9, 200] on icon "Play/Pause" at bounding box center [15, 206] width 13 height 13
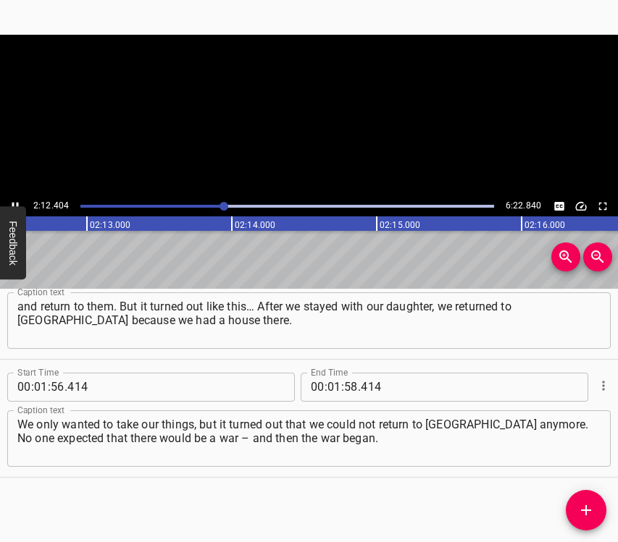
click at [9, 200] on icon "Play/Pause" at bounding box center [15, 206] width 13 height 13
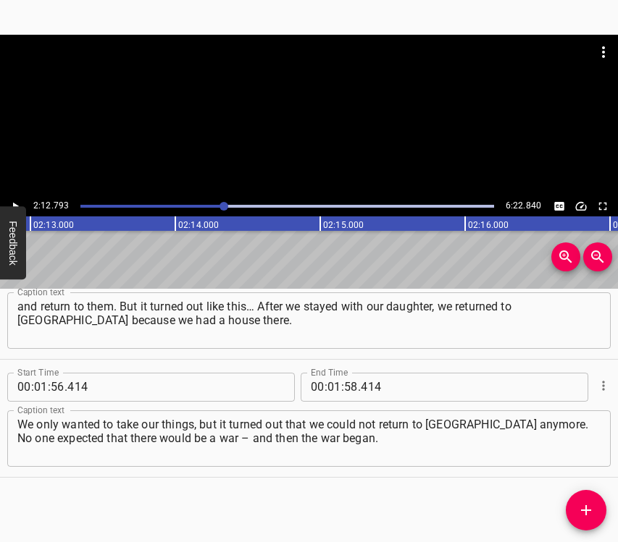
click at [9, 200] on icon "Play/Pause" at bounding box center [15, 206] width 13 height 13
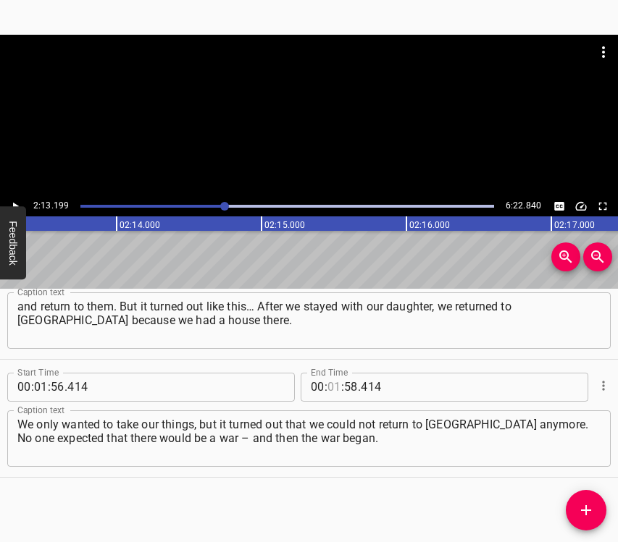
click at [327, 381] on input "number" at bounding box center [334, 387] width 14 height 29
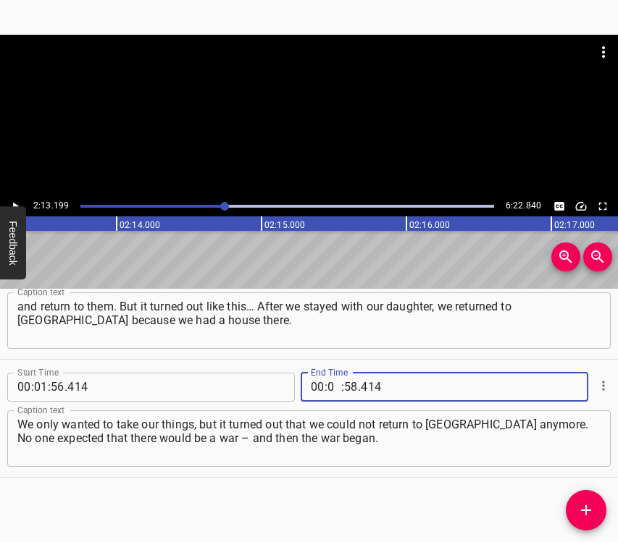
type input "02"
type input "13"
type input "199"
click at [557, 505] on div "Start Time 00 : 00 : 05 . 353 Start Time End Time 00 : 00 : 16 . 184 End Time C…" at bounding box center [309, 416] width 618 height 254
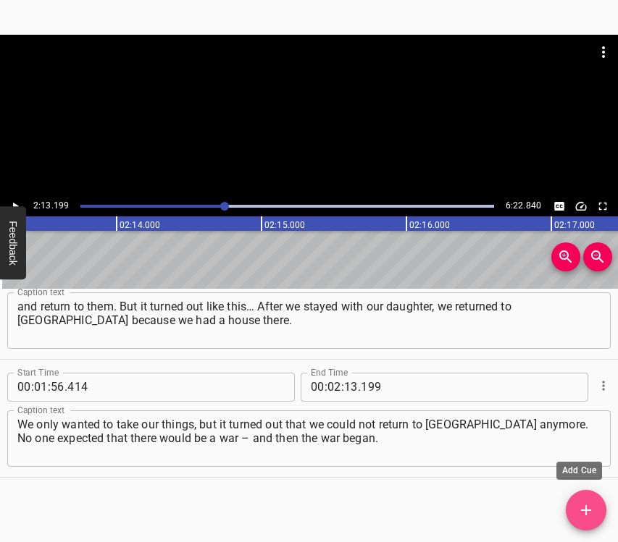
click at [580, 503] on icon "Add Cue" at bounding box center [585, 510] width 17 height 17
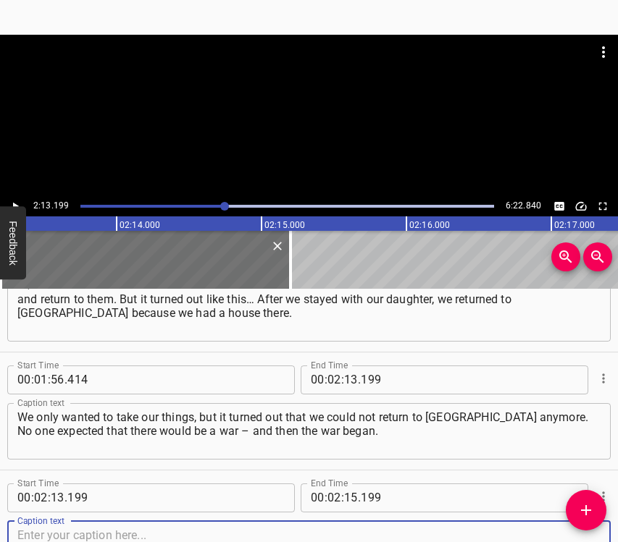
scroll to position [994, 0]
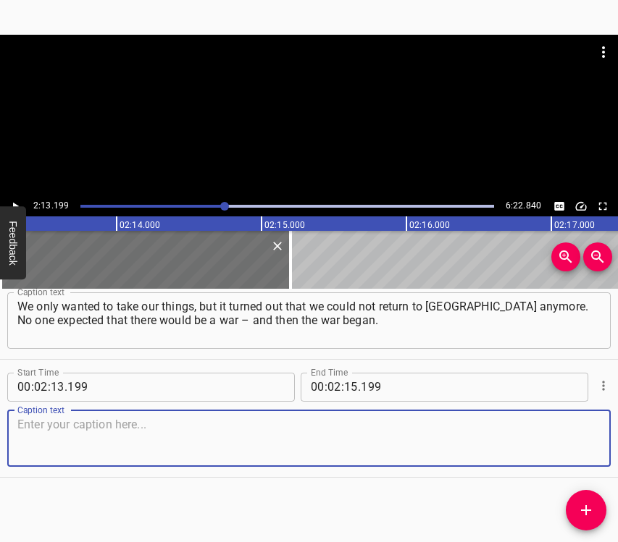
drag, startPoint x: 568, startPoint y: 437, endPoint x: 617, endPoint y: 416, distance: 52.9
click at [577, 435] on textarea at bounding box center [308, 438] width 583 height 41
click at [91, 451] on textarea at bounding box center [308, 438] width 583 height 41
paste textarea "I was afraid for the children, for the grandchildren. The war started suddenly,…"
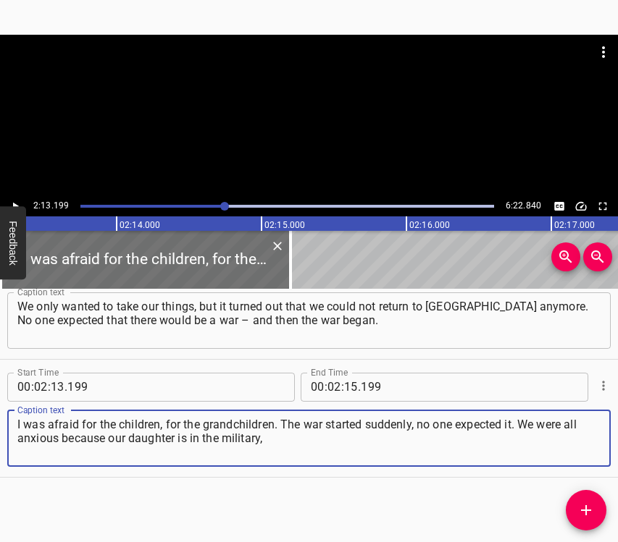
type textarea "I was afraid for the children, for the grandchildren. The war started suddenly,…"
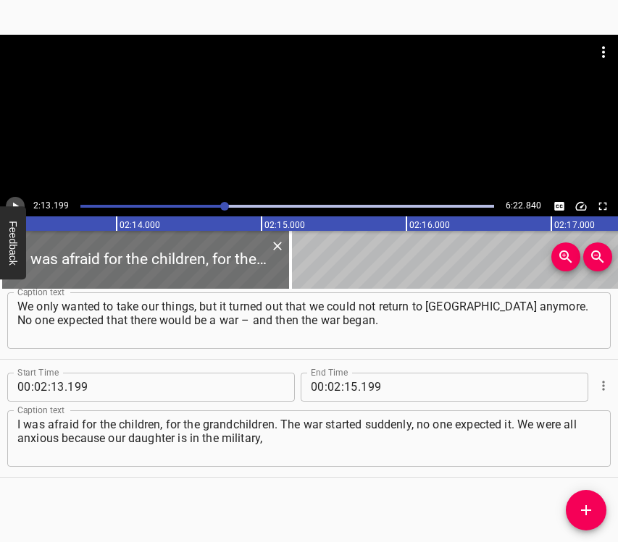
click at [18, 202] on icon "Play/Pause" at bounding box center [15, 206] width 13 height 13
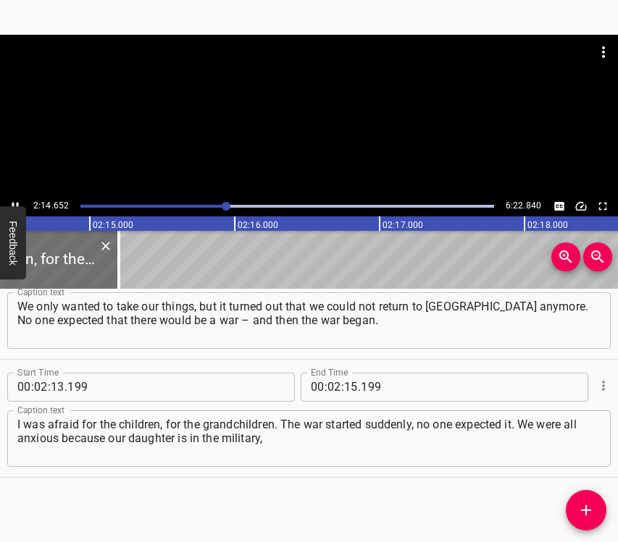
scroll to position [0, 19502]
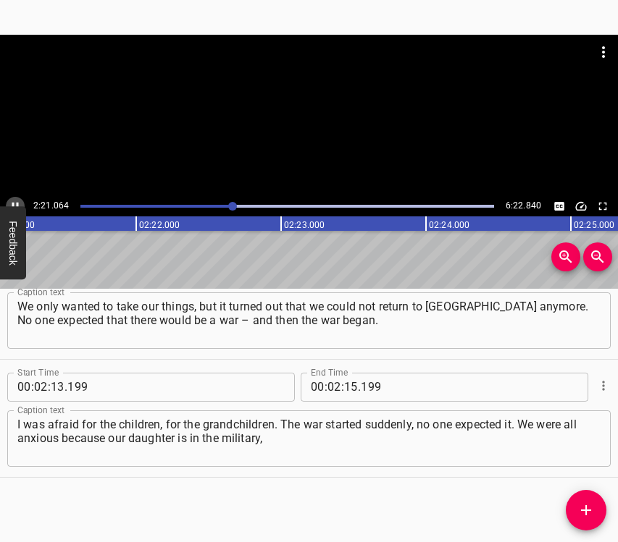
click at [13, 201] on icon "Play/Pause" at bounding box center [15, 206] width 13 height 13
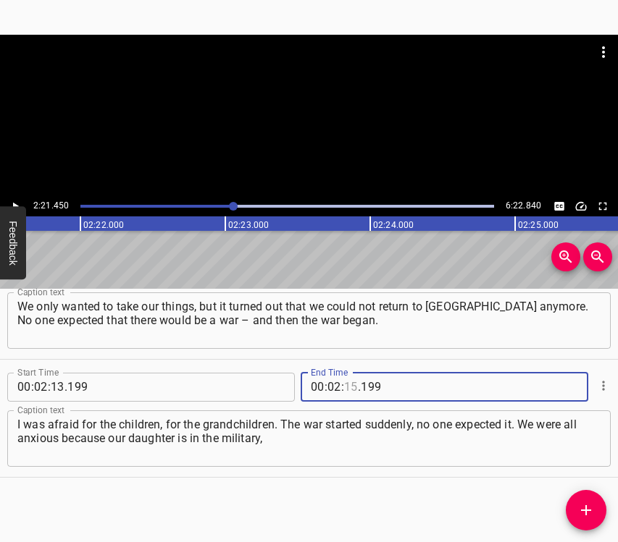
click at [347, 379] on input "number" at bounding box center [351, 387] width 14 height 29
type input "21"
type input "450"
click at [584, 511] on icon "Add Cue" at bounding box center [586, 510] width 10 height 10
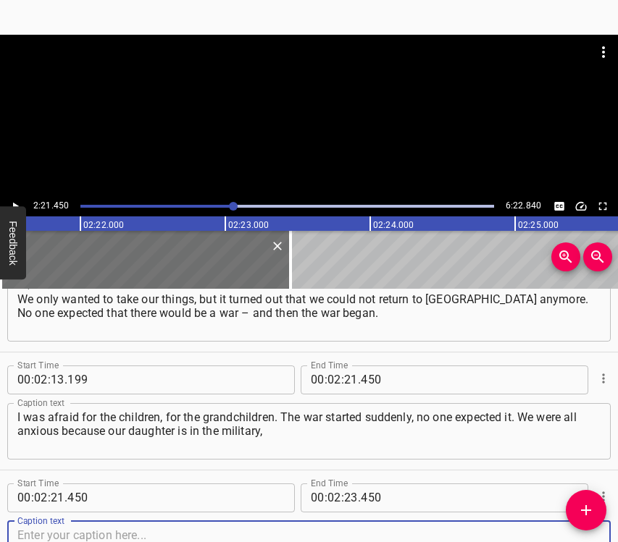
scroll to position [1112, 0]
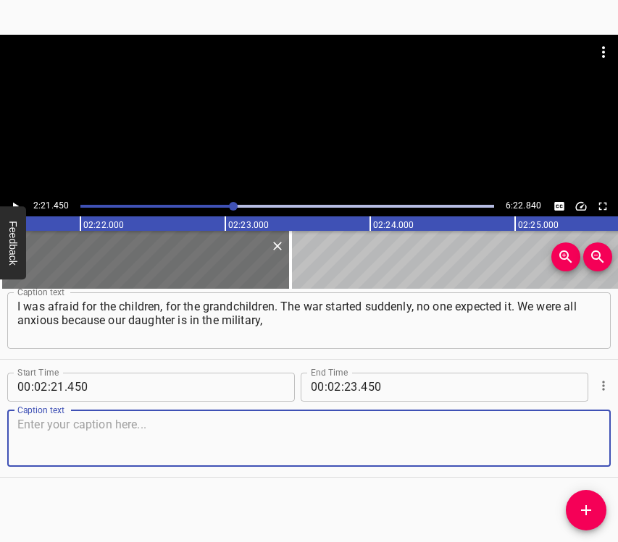
drag, startPoint x: 561, startPoint y: 446, endPoint x: 608, endPoint y: 442, distance: 47.9
click at [567, 447] on textarea at bounding box center [308, 438] width 583 height 41
click at [32, 434] on textarea at bounding box center [308, 438] width 583 height 41
paste textarea "and they immediately took her and kept her at “Azovstal.” I do not remember any…"
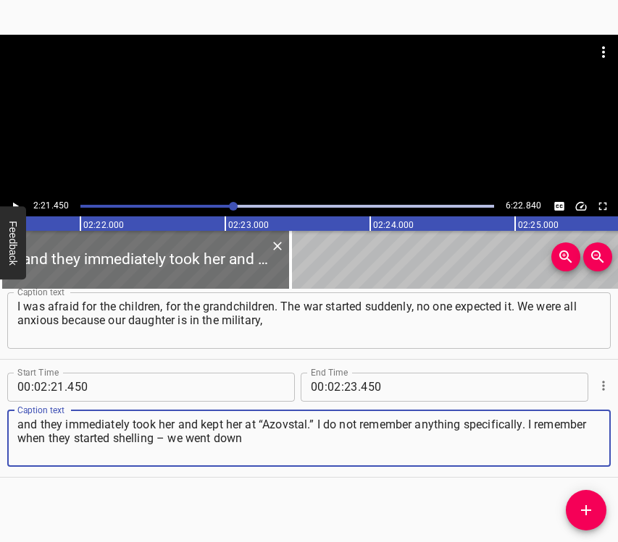
type textarea "and they immediately took her and kept her at “Azovstal.” I do not remember any…"
click at [17, 194] on div at bounding box center [309, 115] width 618 height 161
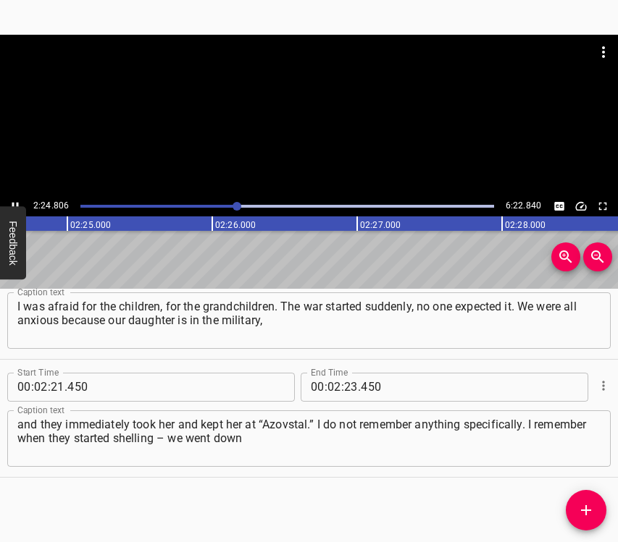
scroll to position [0, 20972]
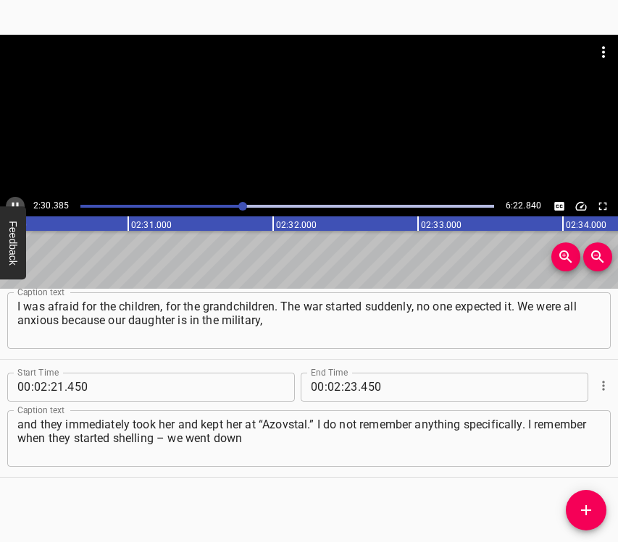
click at [17, 200] on icon "Play/Pause" at bounding box center [15, 206] width 13 height 13
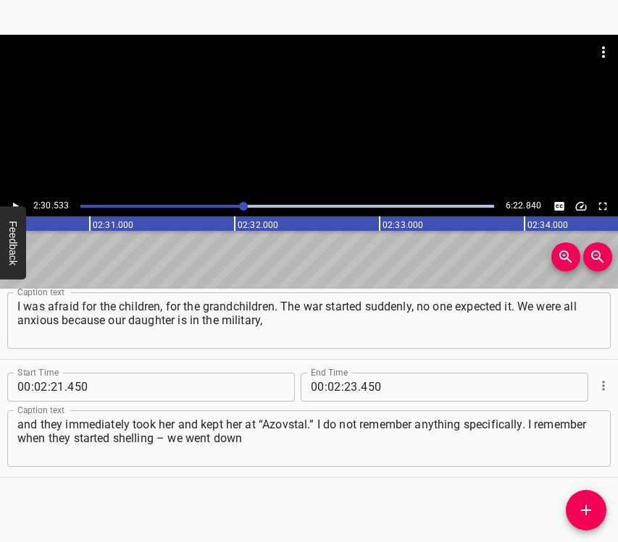
scroll to position [0, 21802]
click at [345, 387] on input "number" at bounding box center [351, 387] width 14 height 29
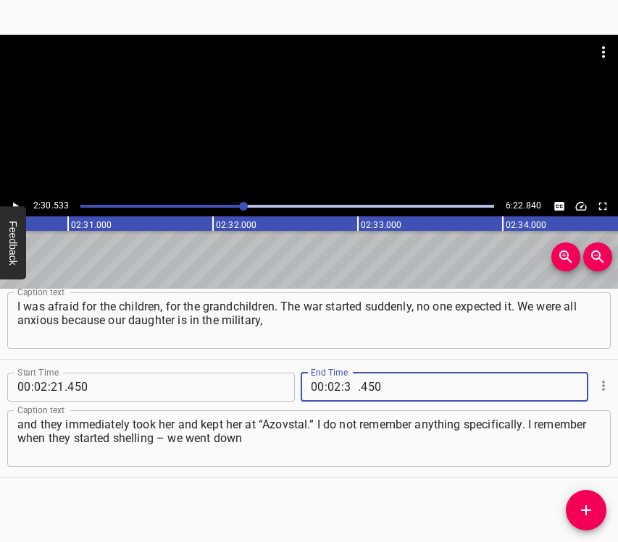
type input "30"
type input "533"
click at [595, 511] on span "Add Cue" at bounding box center [586, 510] width 41 height 17
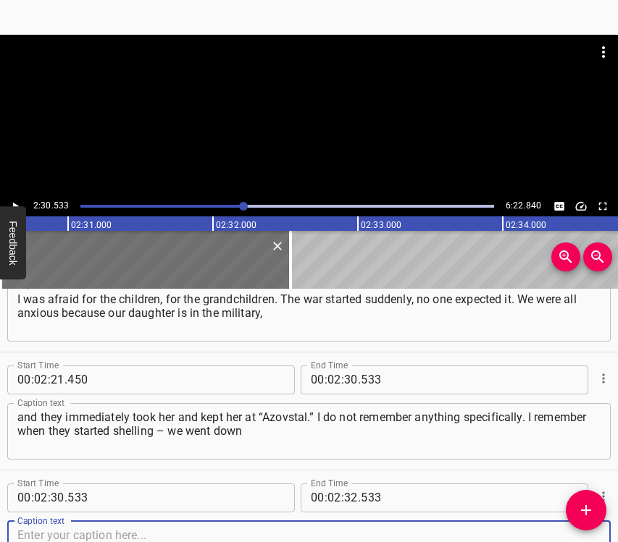
scroll to position [1230, 0]
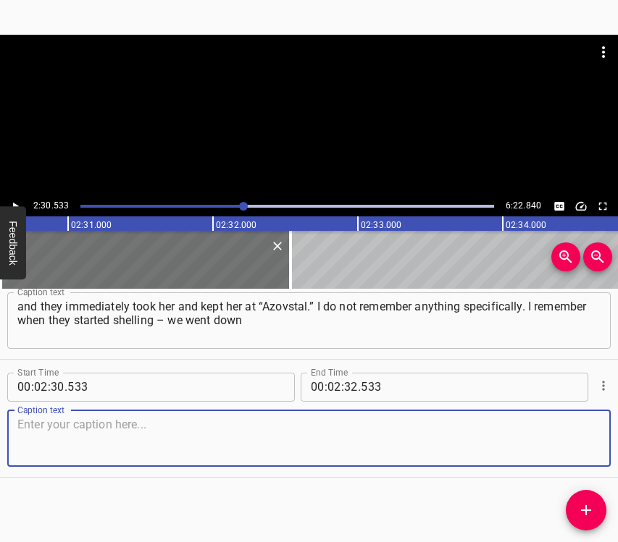
click at [574, 452] on textarea at bounding box center [308, 438] width 583 height 41
click at [151, 427] on textarea at bounding box center [308, 438] width 583 height 41
paste textarea "to the basements and lived in the basements. There were heavy shellings. My hus…"
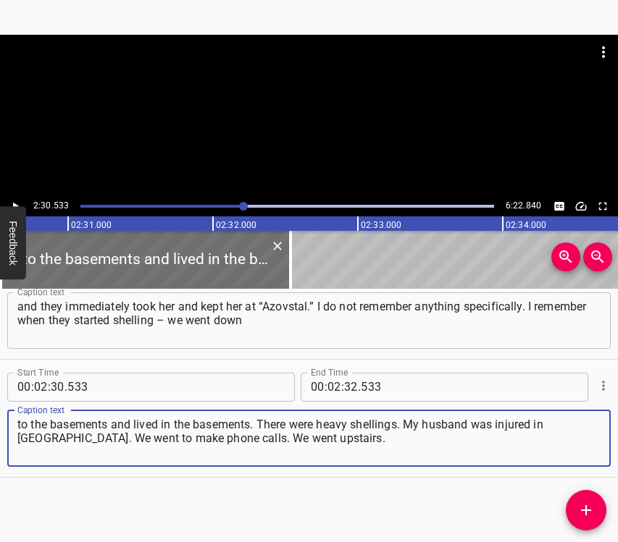
type textarea "to the basements and lived in the basements. There were heavy shellings. My hus…"
